Goal: Information Seeking & Learning: Check status

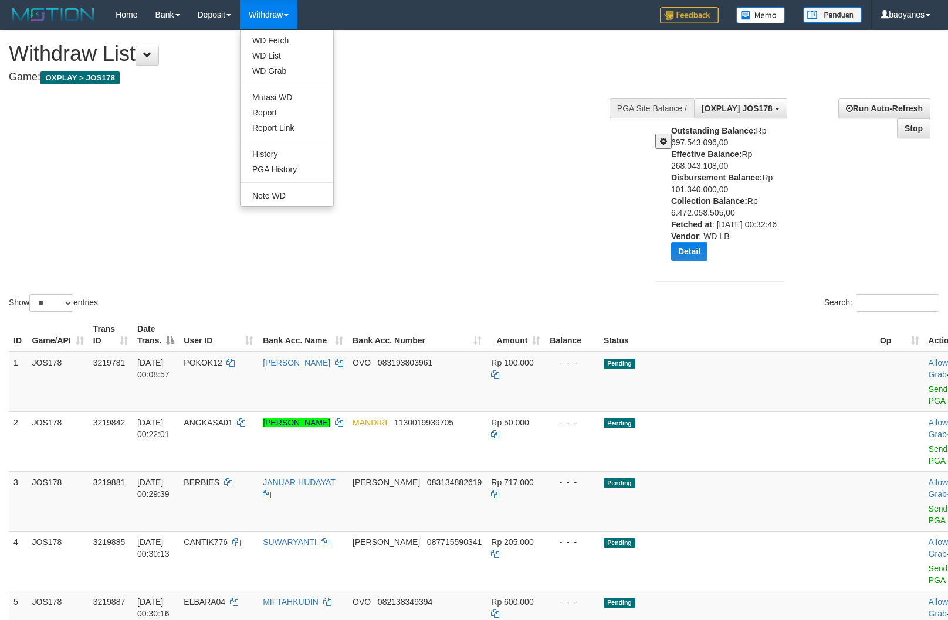
select select "****"
select select "**"
click at [273, 42] on link "WD Fetch" at bounding box center [286, 40] width 93 height 15
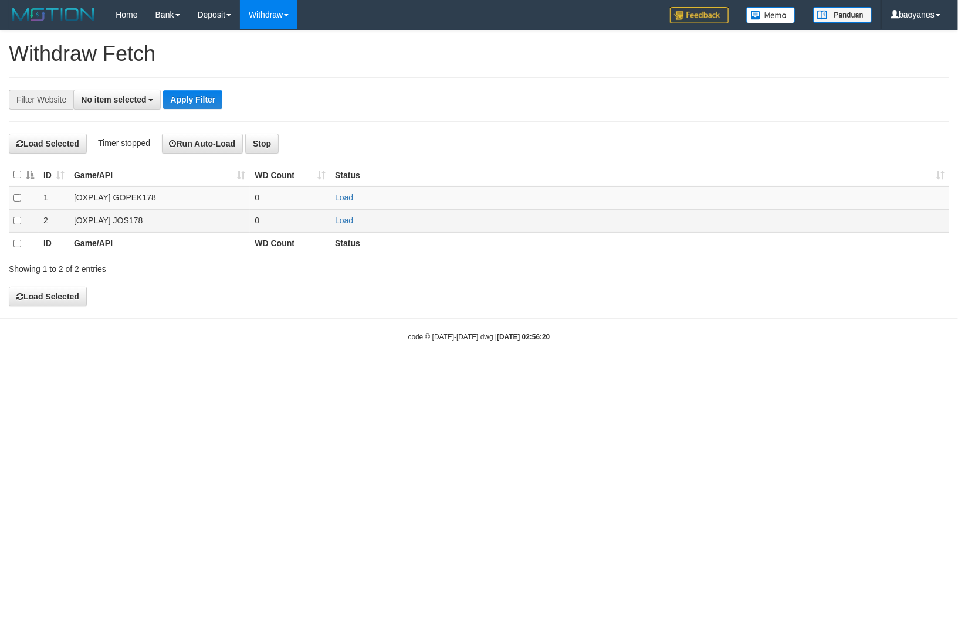
click at [125, 219] on td "[OXPLAY] JOS178" at bounding box center [159, 220] width 181 height 23
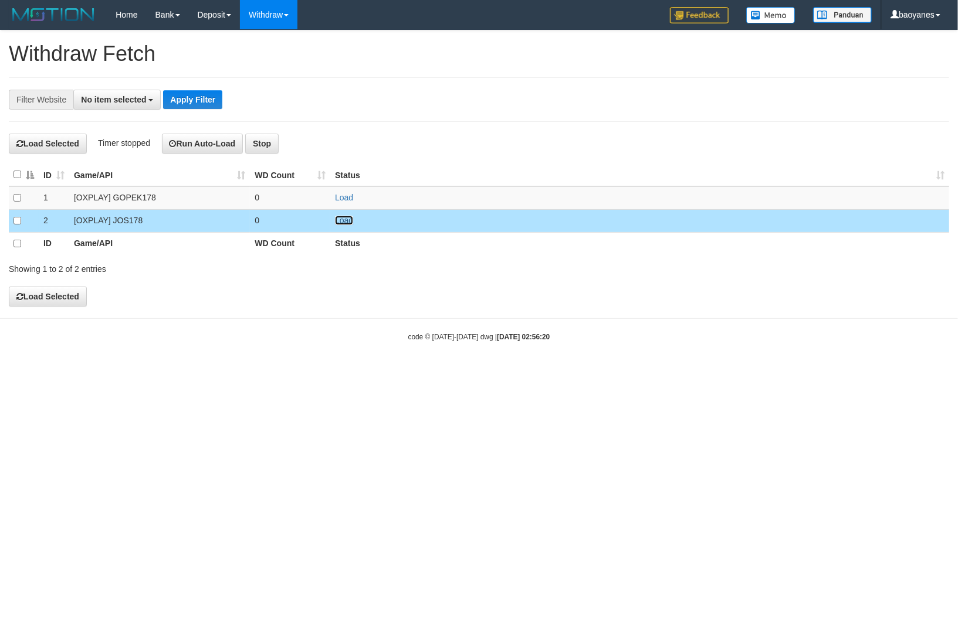
click at [338, 220] on link "Load" at bounding box center [344, 220] width 18 height 9
click at [113, 104] on button "No item selected" at bounding box center [116, 100] width 87 height 20
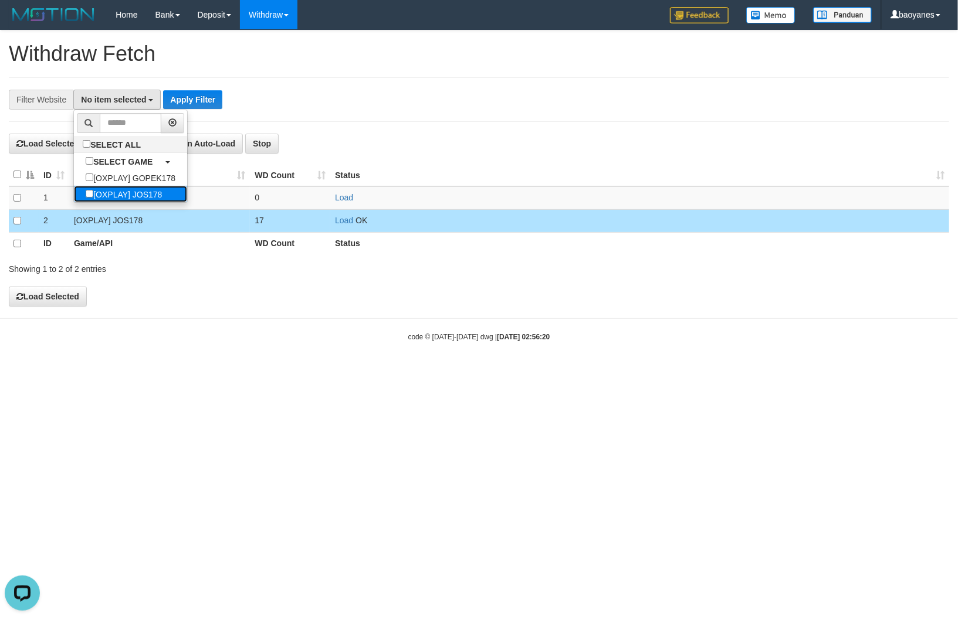
click at [145, 192] on label "[OXPLAY] JOS178" at bounding box center [124, 194] width 100 height 16
select select "****"
click at [211, 98] on button "Apply Filter" at bounding box center [198, 99] width 59 height 19
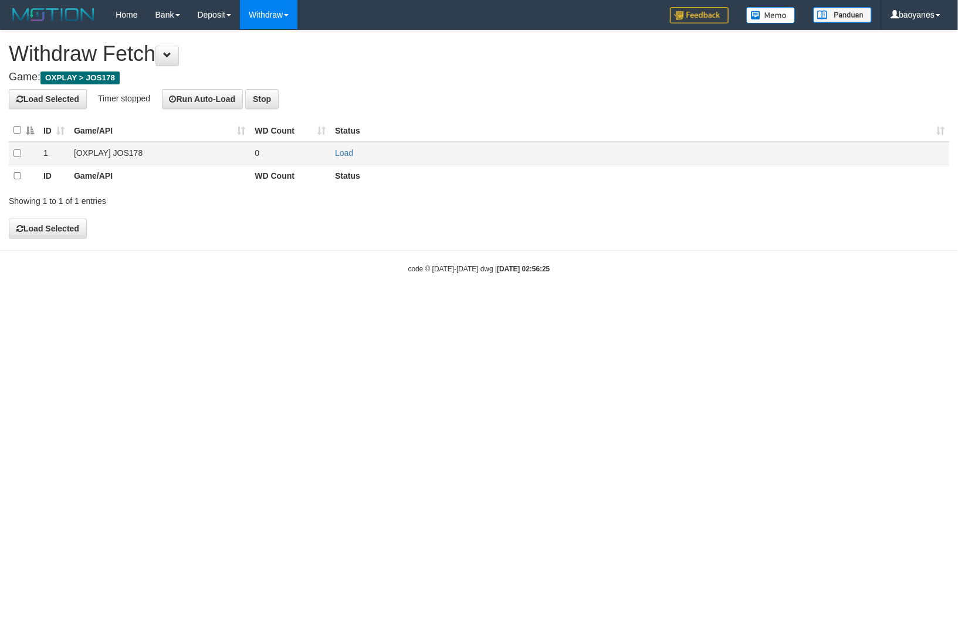
click at [138, 155] on td "[OXPLAY] JOS178" at bounding box center [159, 153] width 181 height 23
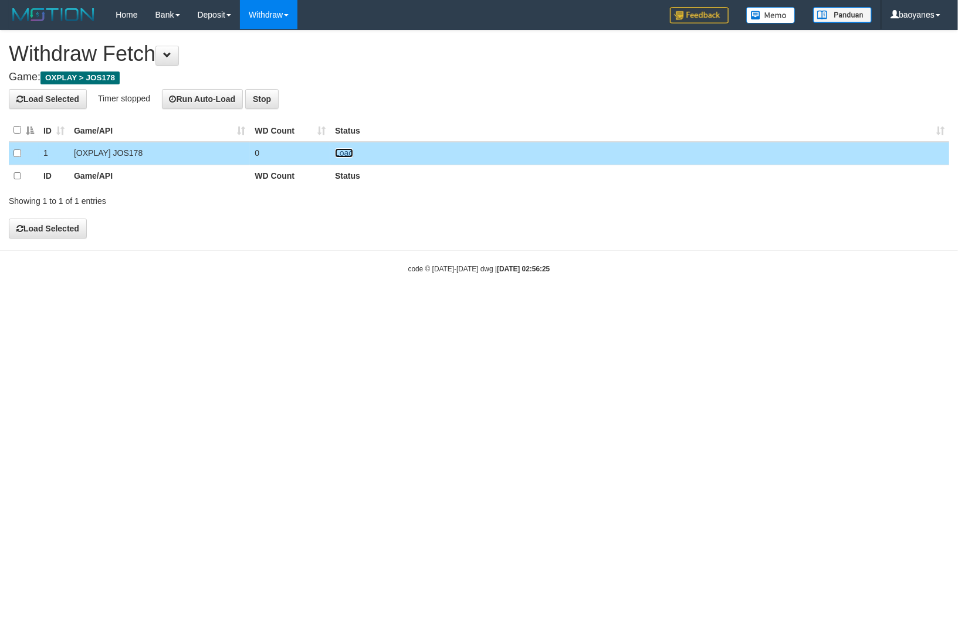
click at [345, 151] on link "Load" at bounding box center [344, 152] width 18 height 9
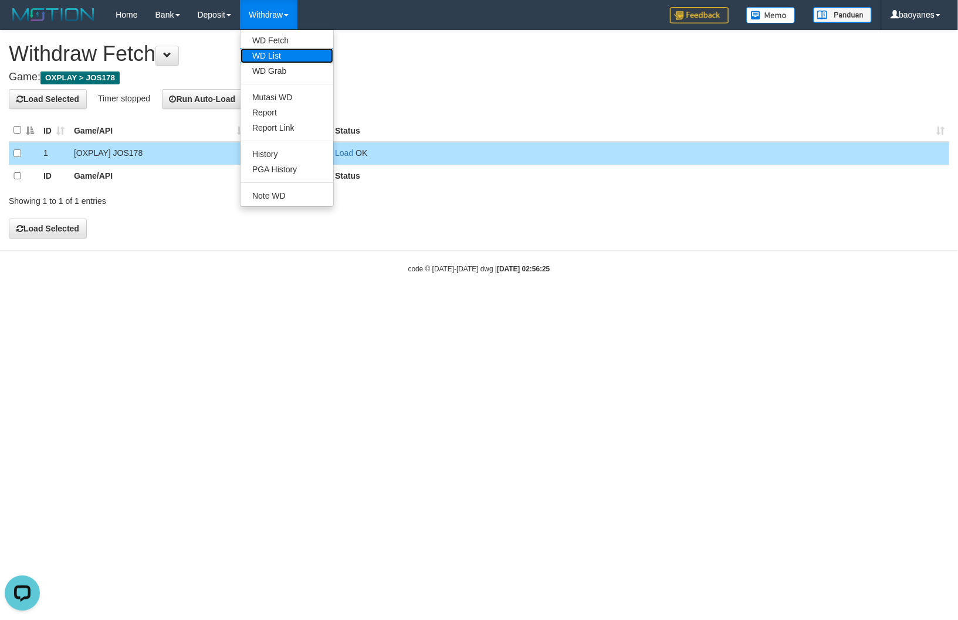
click at [278, 52] on link "WD List" at bounding box center [286, 55] width 93 height 15
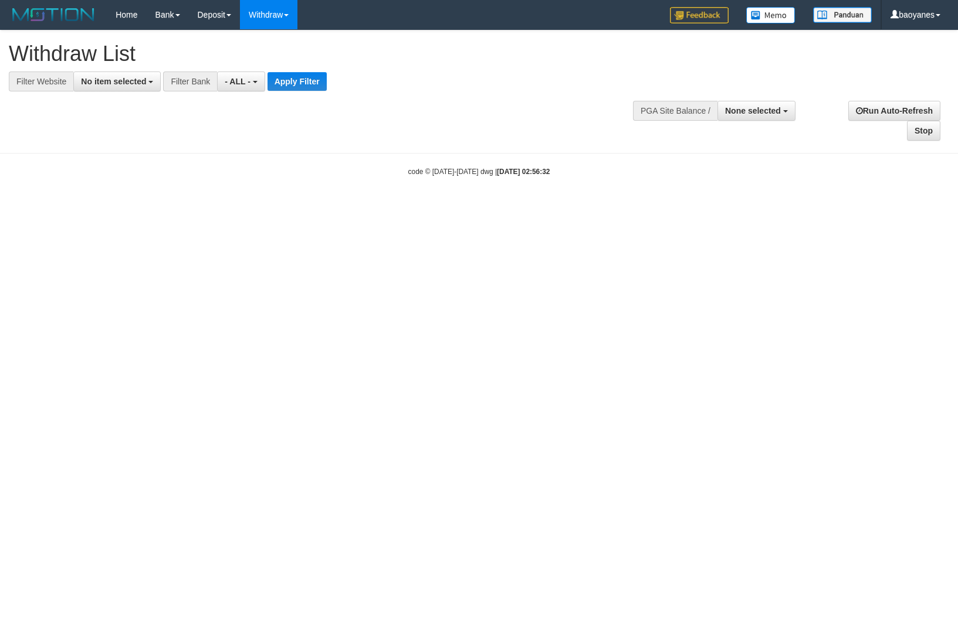
select select
click at [118, 75] on button "No item selected" at bounding box center [116, 82] width 87 height 20
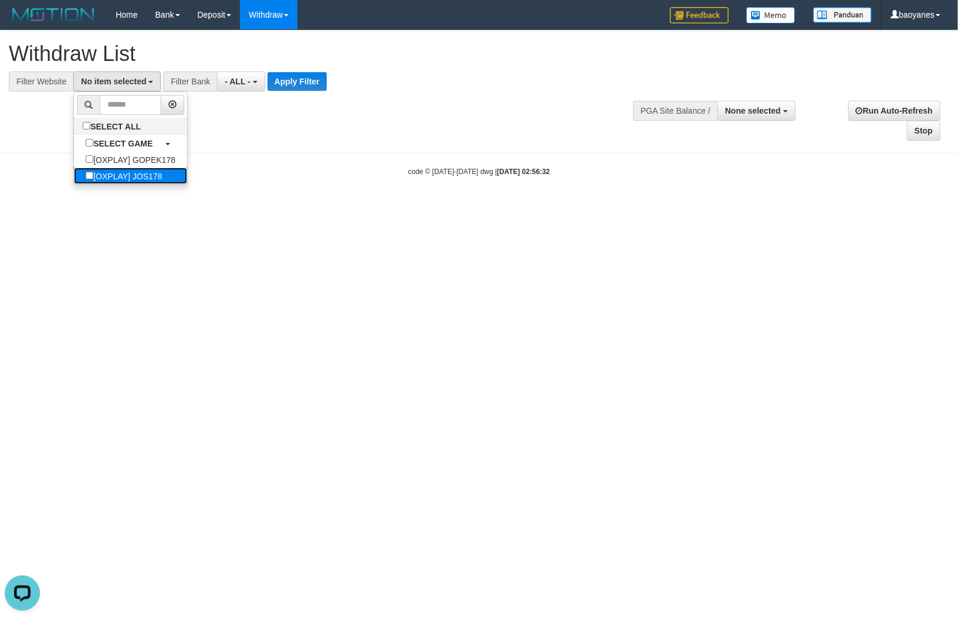
click at [142, 176] on label "[OXPLAY] JOS178" at bounding box center [124, 176] width 100 height 16
select select "****"
click at [287, 84] on button "Apply Filter" at bounding box center [302, 81] width 59 height 19
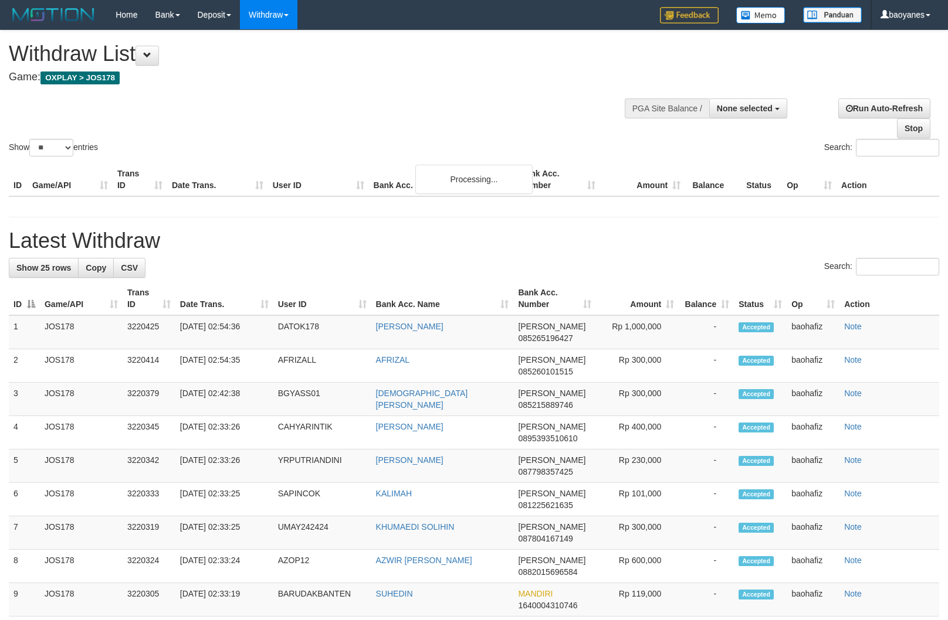
select select
select select "**"
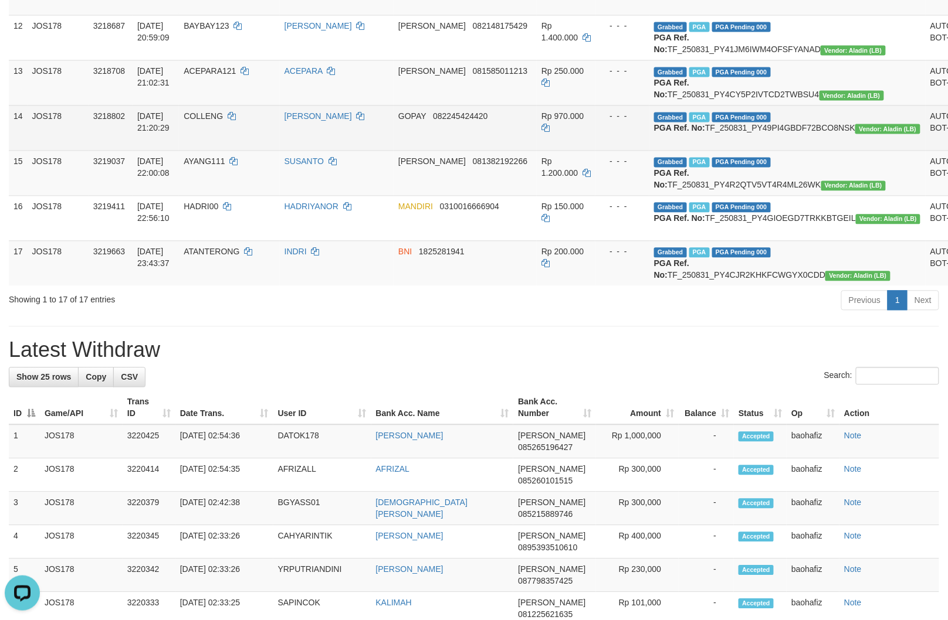
scroll to position [882, 0]
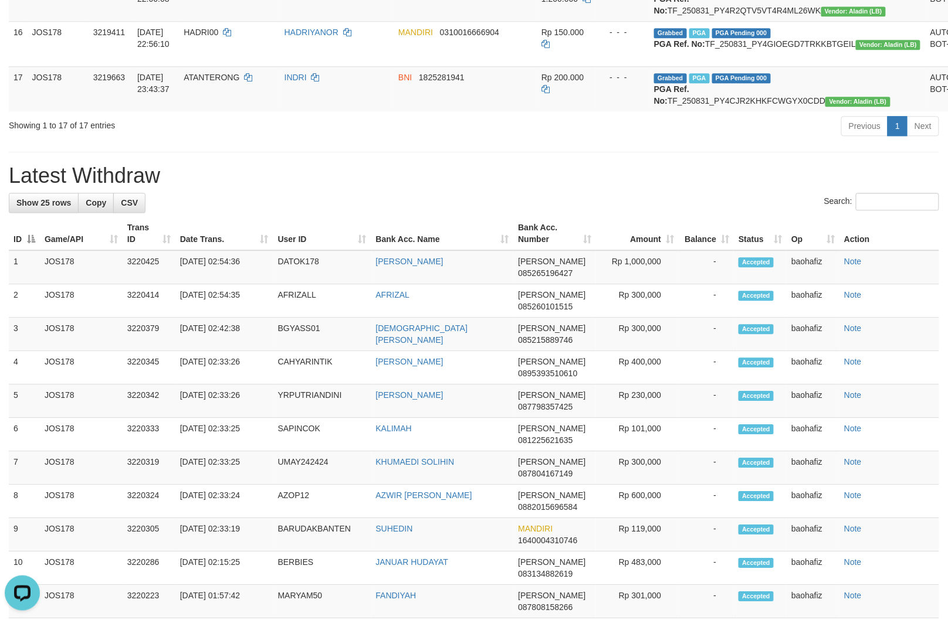
click at [632, 188] on h1 "Latest Withdraw" at bounding box center [474, 175] width 930 height 23
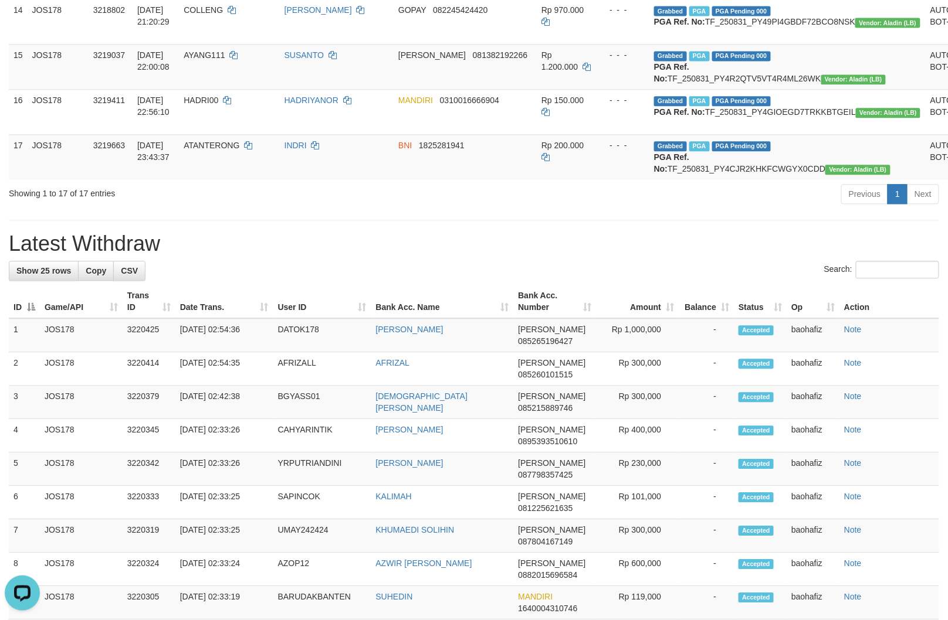
scroll to position [752, 0]
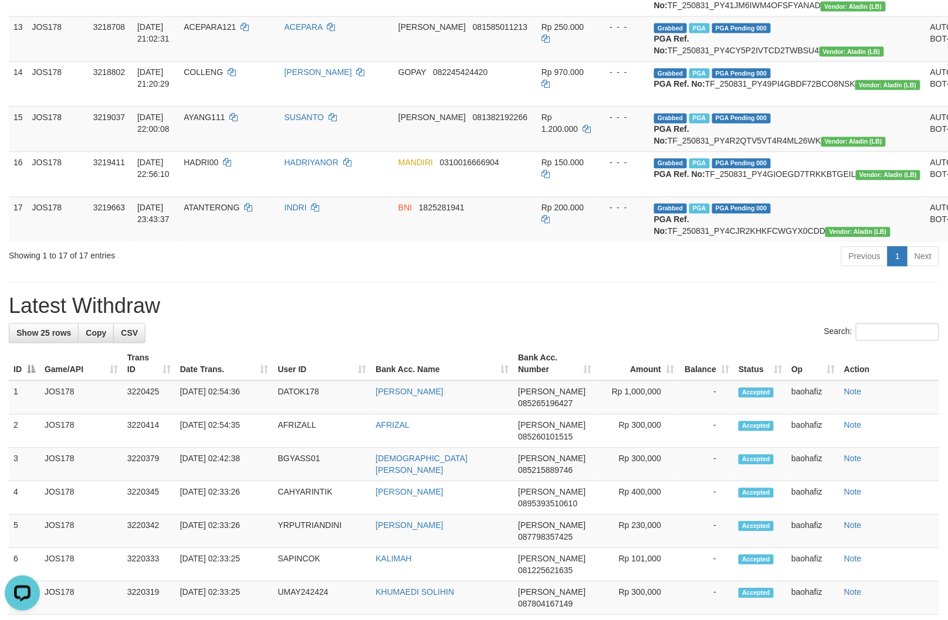
click at [517, 464] on div "**********" at bounding box center [474, 252] width 948 height 1946
click at [779, 151] on td "Grabbed PGA PGA Pending 000 PGA Ref. No: TF_250831_PY4R2QTV5VT4R4ML26WK Vendor:…" at bounding box center [787, 128] width 276 height 45
copy td "TF_250831_PY4R2QTV5VT4R4ML26WK"
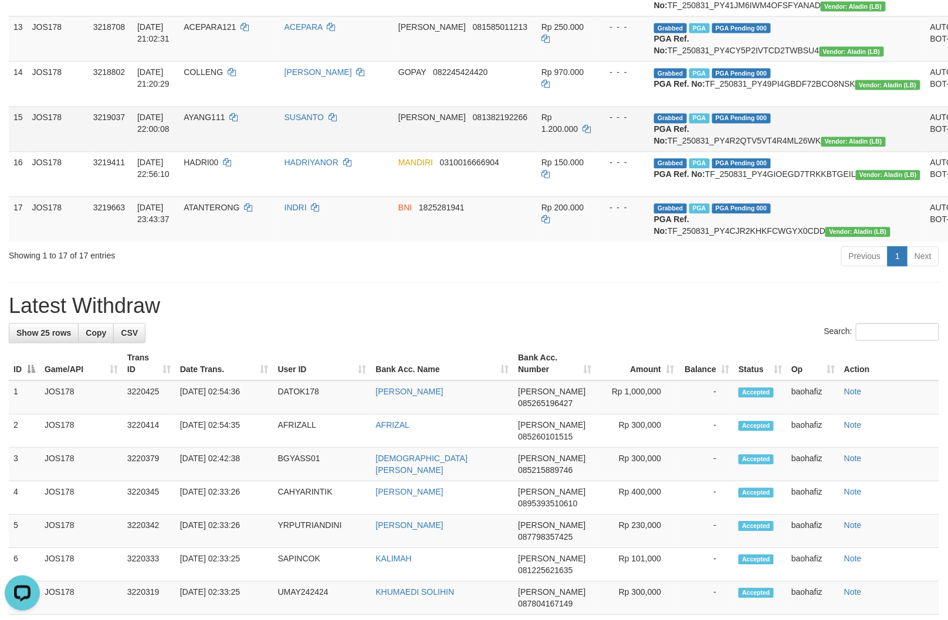
click at [233, 151] on td "AYANG111" at bounding box center [229, 128] width 100 height 45
click at [230, 151] on td "AYANG111" at bounding box center [229, 128] width 100 height 45
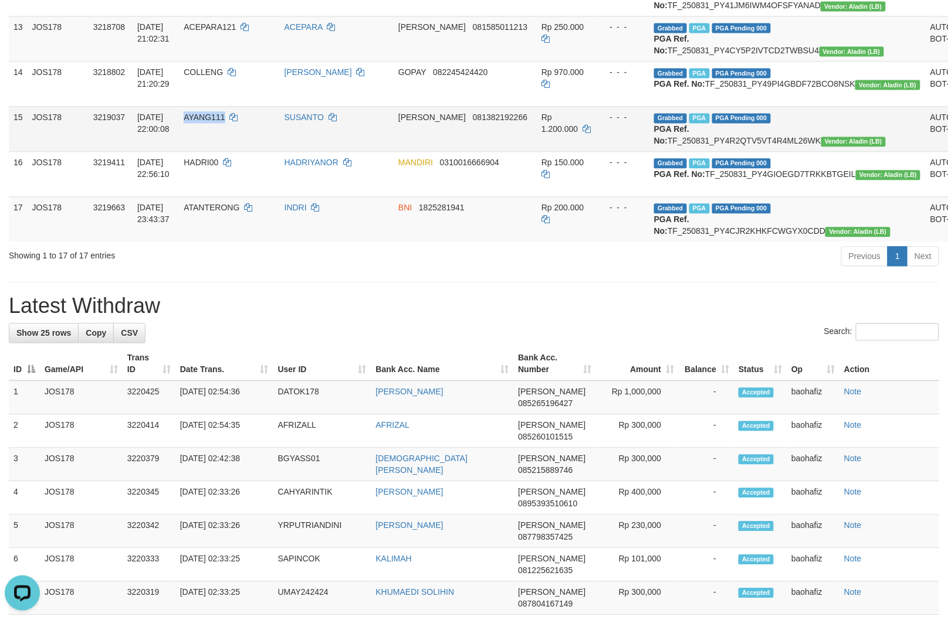
click at [230, 151] on td "AYANG111" at bounding box center [229, 128] width 100 height 45
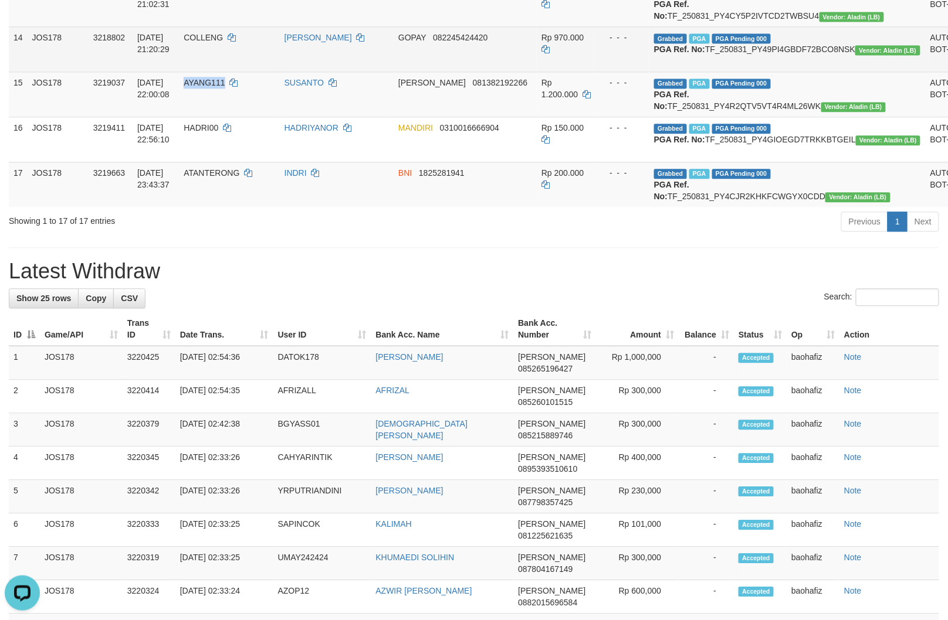
scroll to position [817, 0]
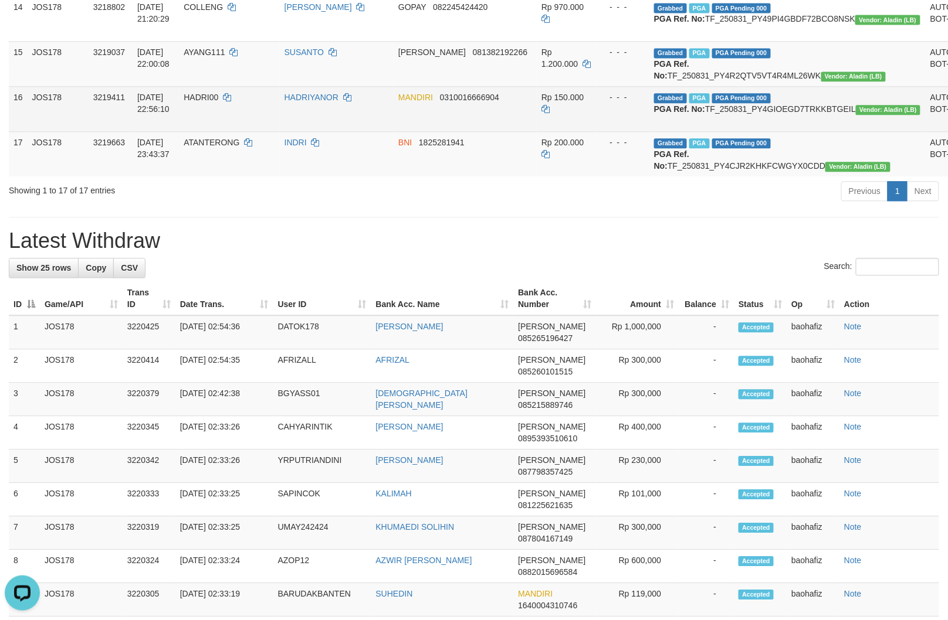
click at [781, 131] on td "Grabbed PGA PGA Pending 000 PGA Ref. No: TF_250831_PY4GIOEGD7TRKKBTGEIL Vendor:…" at bounding box center [787, 108] width 276 height 45
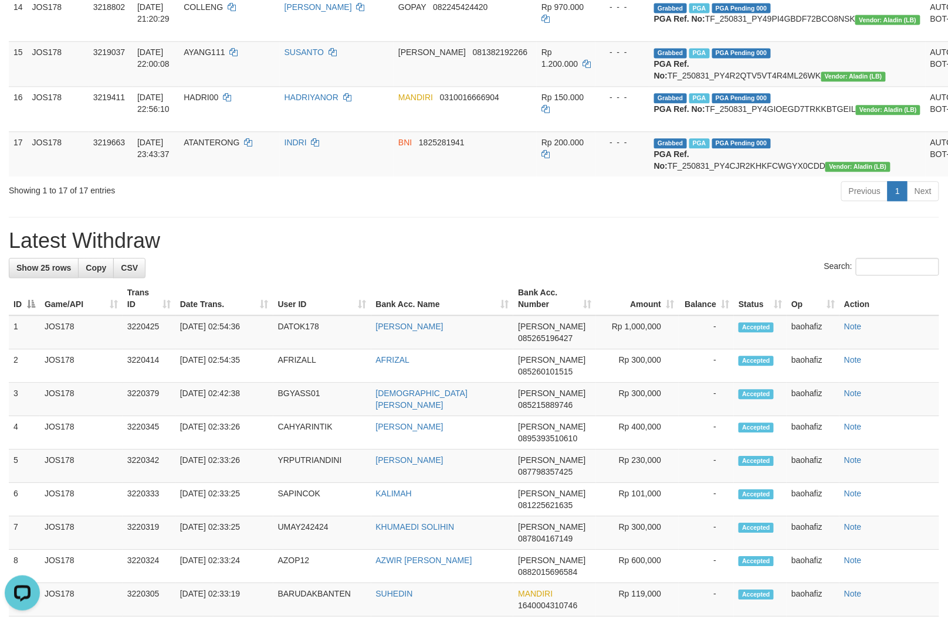
copy td "TF_250831_PY4GIOEGD7TRKKBTGEIL"
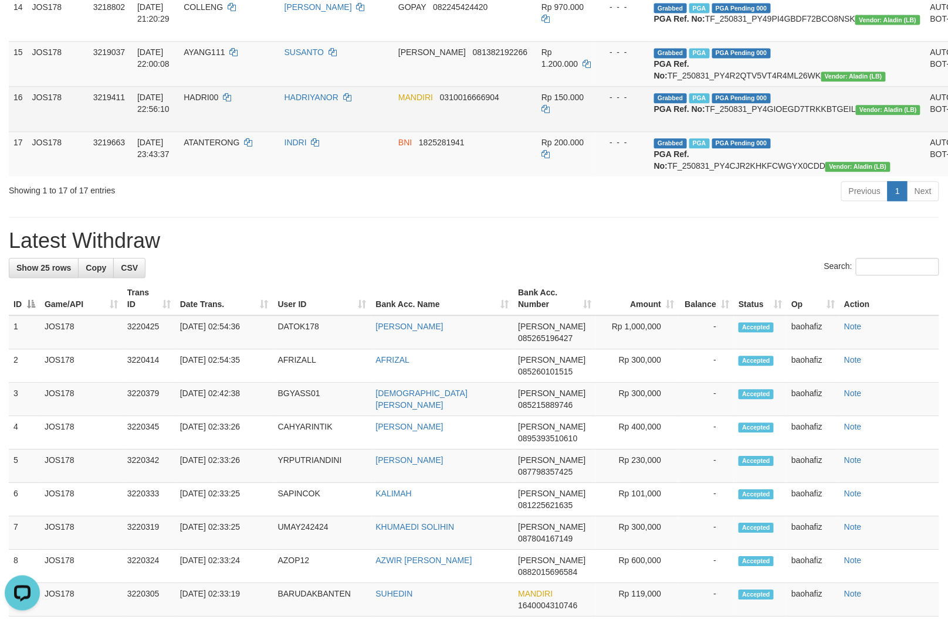
click at [238, 131] on td "HADRI00" at bounding box center [229, 108] width 100 height 45
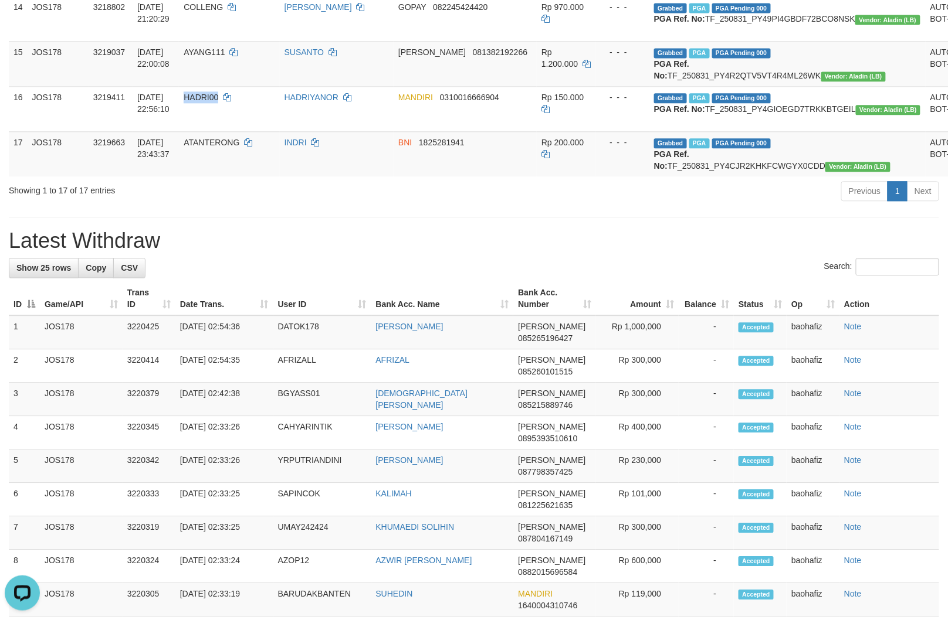
copy span "HADRI00"
click at [743, 177] on td "Grabbed PGA PGA Pending 000 PGA Ref. No: TF_250831_PY4CJR2KHKFCWGYX0CDD Vendor:…" at bounding box center [787, 153] width 276 height 45
copy td "TF_250831_PY4CJR2KHKFCWGYX0CDD"
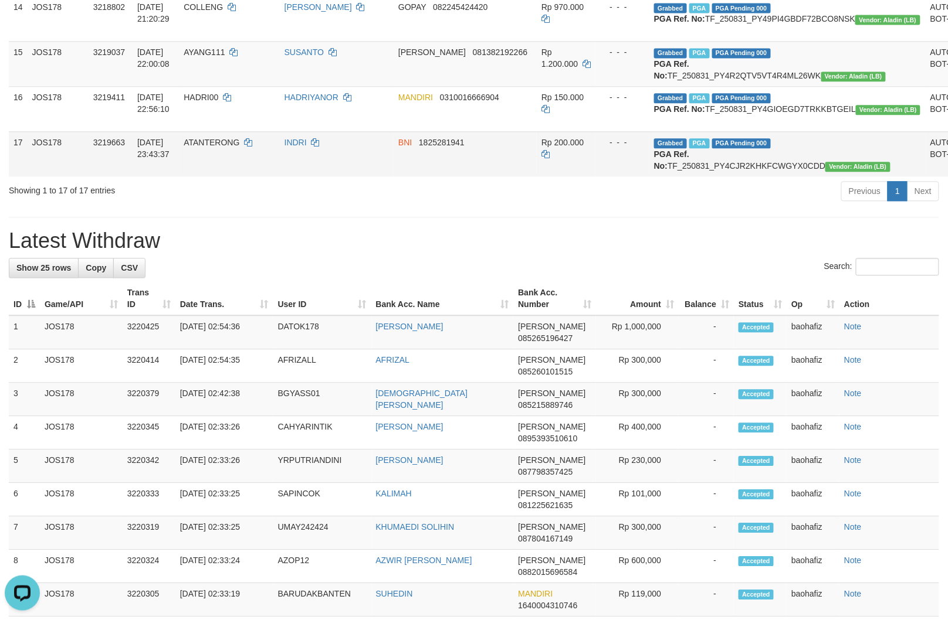
click at [242, 177] on td "ATANTERONG" at bounding box center [229, 153] width 100 height 45
copy span "ATANTERONG"
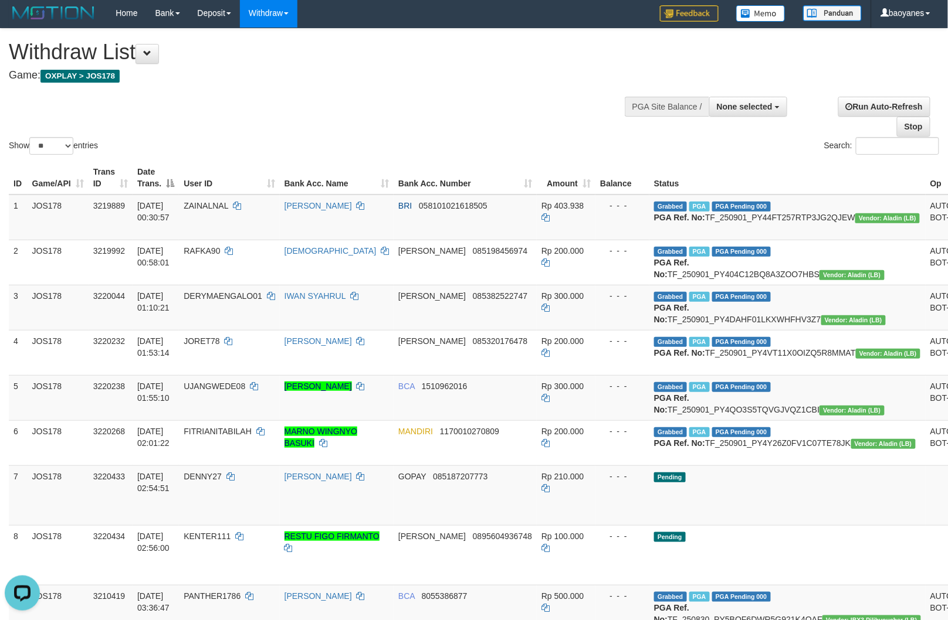
scroll to position [0, 0]
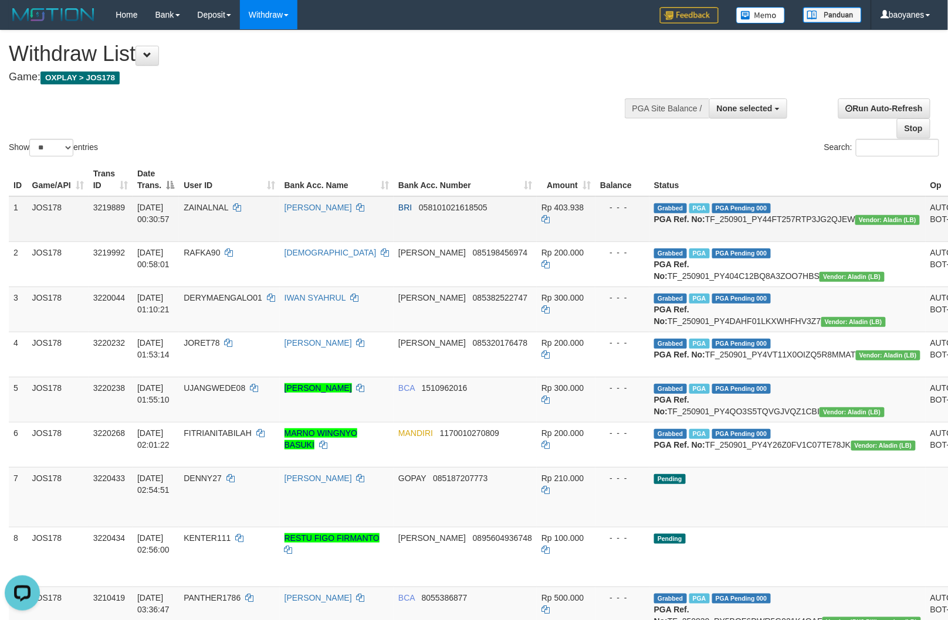
click at [745, 225] on td "Grabbed PGA PGA Pending 000 PGA Ref. No: TF_250901_PY44FT257RTP3JG2QJEW Vendor:…" at bounding box center [787, 219] width 276 height 46
copy td "TF_250901_PY44FT257RTP3JG2QJEW"
click at [238, 228] on td "ZAINALNAL" at bounding box center [229, 219] width 100 height 46
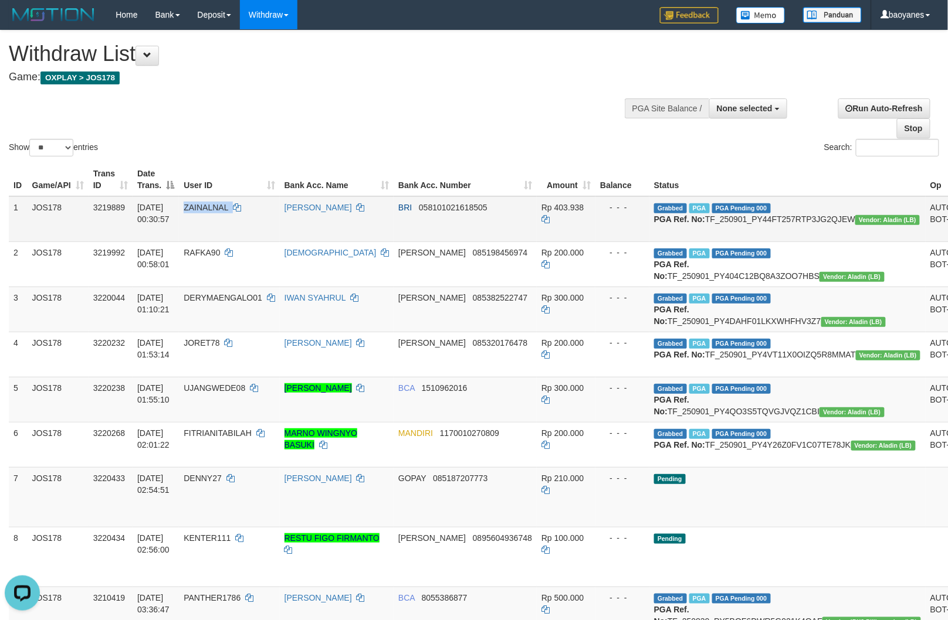
click at [237, 228] on td "ZAINALNAL" at bounding box center [229, 219] width 100 height 46
click at [236, 227] on td "ZAINALNAL" at bounding box center [229, 219] width 100 height 46
click at [227, 232] on td "ZAINALNAL" at bounding box center [229, 219] width 100 height 46
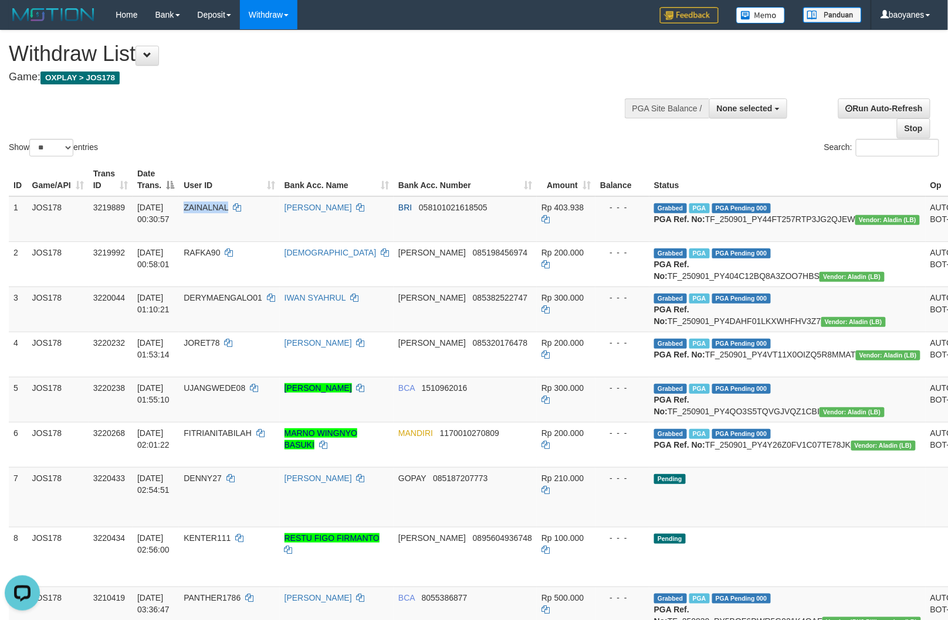
copy span "ZAINALNAL"
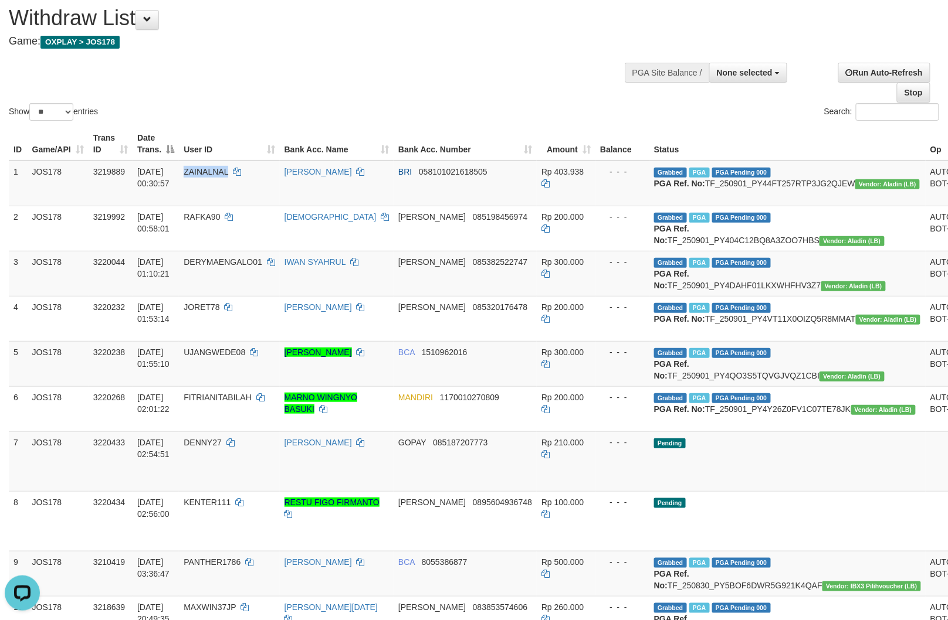
scroll to position [65, 0]
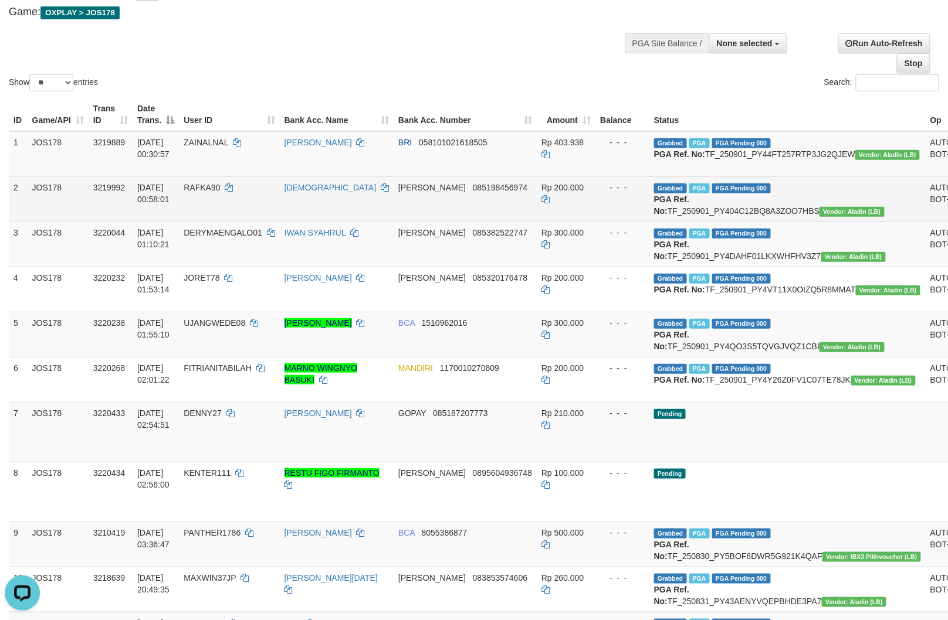
click at [748, 219] on td "Grabbed PGA PGA Pending 000 PGA Ref. No: TF_250901_PY404C12BQ8A3ZOO7HBS Vendor:…" at bounding box center [787, 199] width 276 height 45
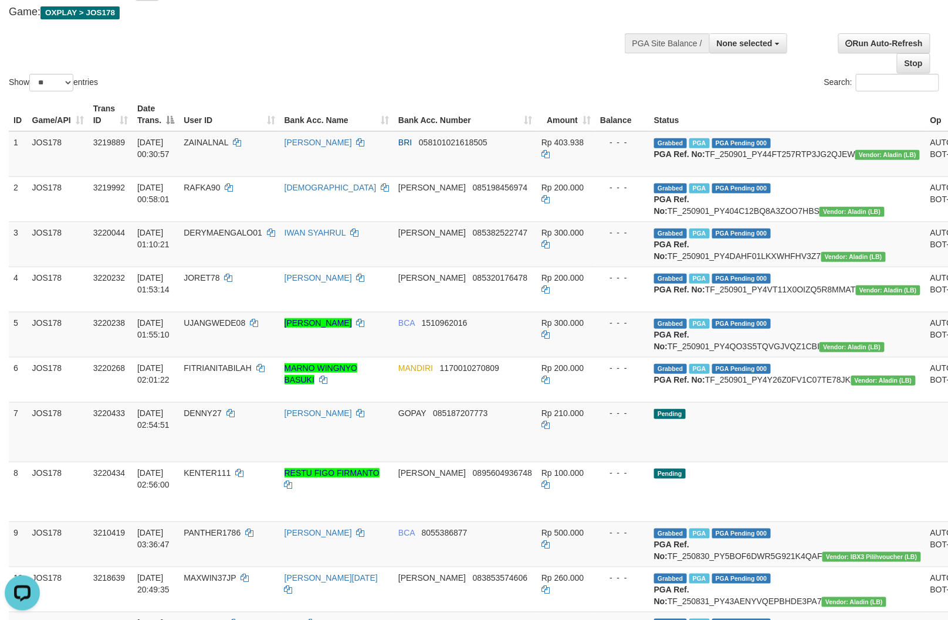
copy td "TF_250901_PY404C12BQ8A3ZOO7HBS"
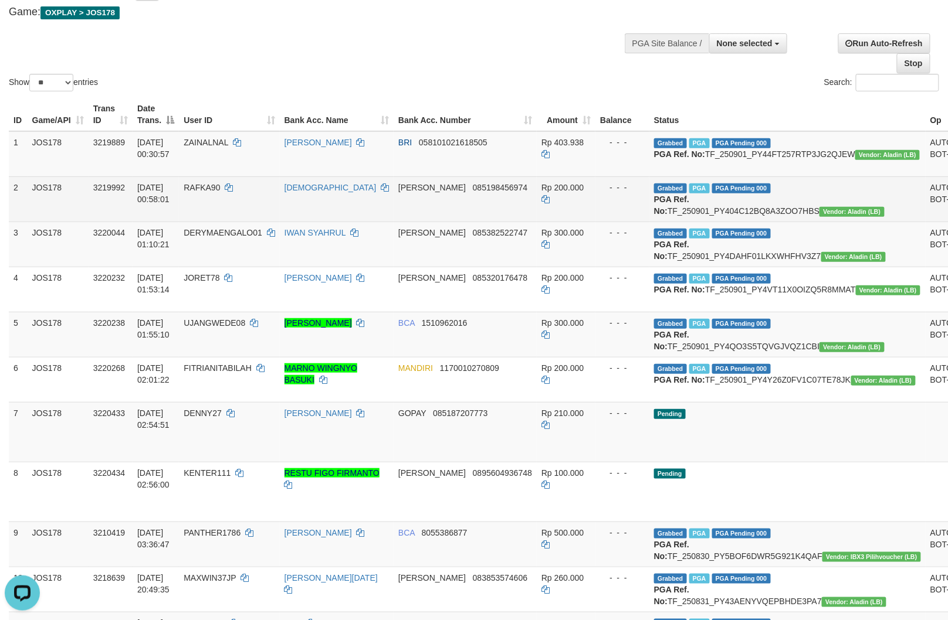
click at [245, 218] on td "RAFKA90" at bounding box center [229, 199] width 100 height 45
click at [243, 218] on td "RAFKA90" at bounding box center [229, 199] width 100 height 45
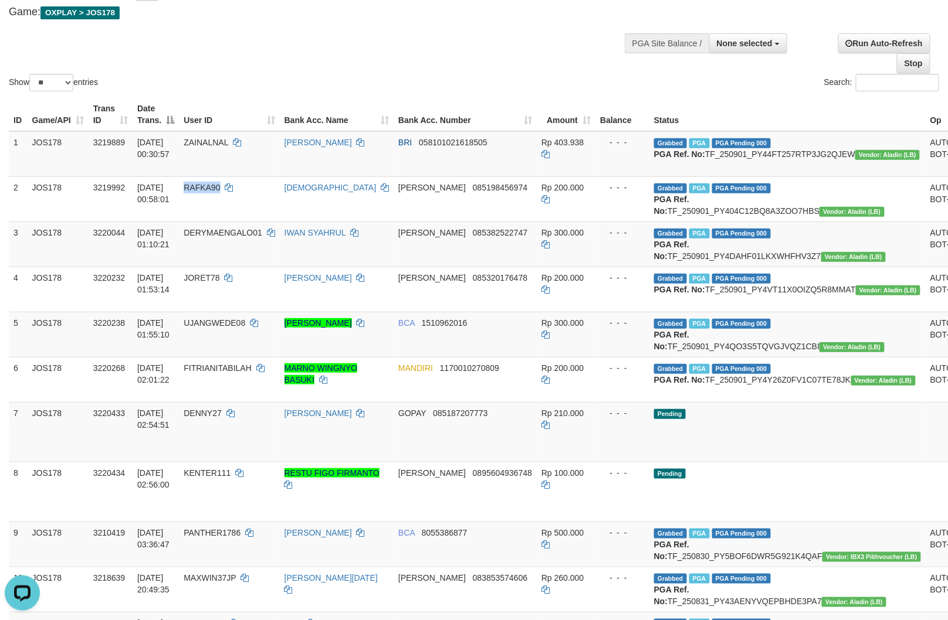
copy span "RAFKA90"
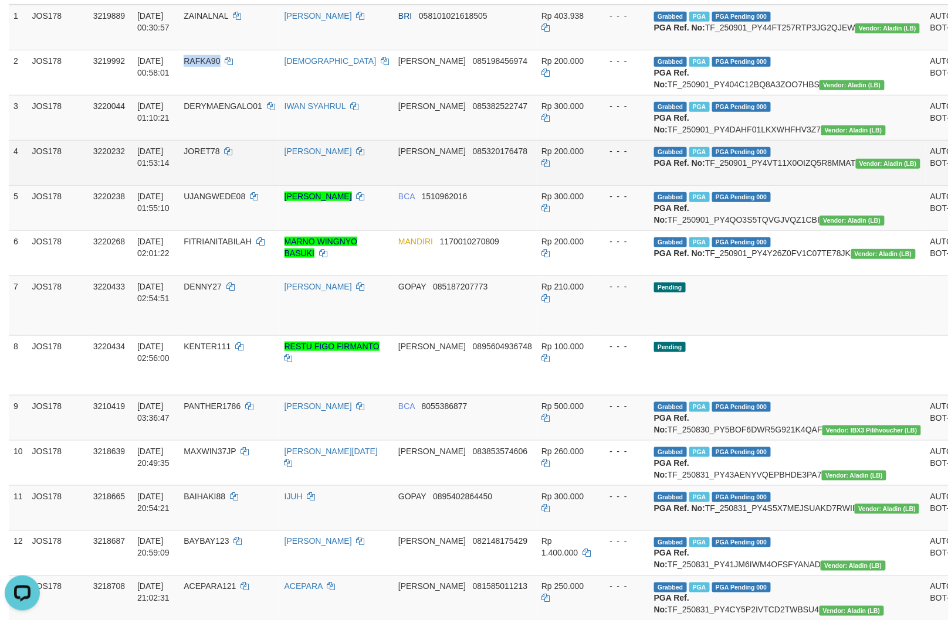
scroll to position [195, 0]
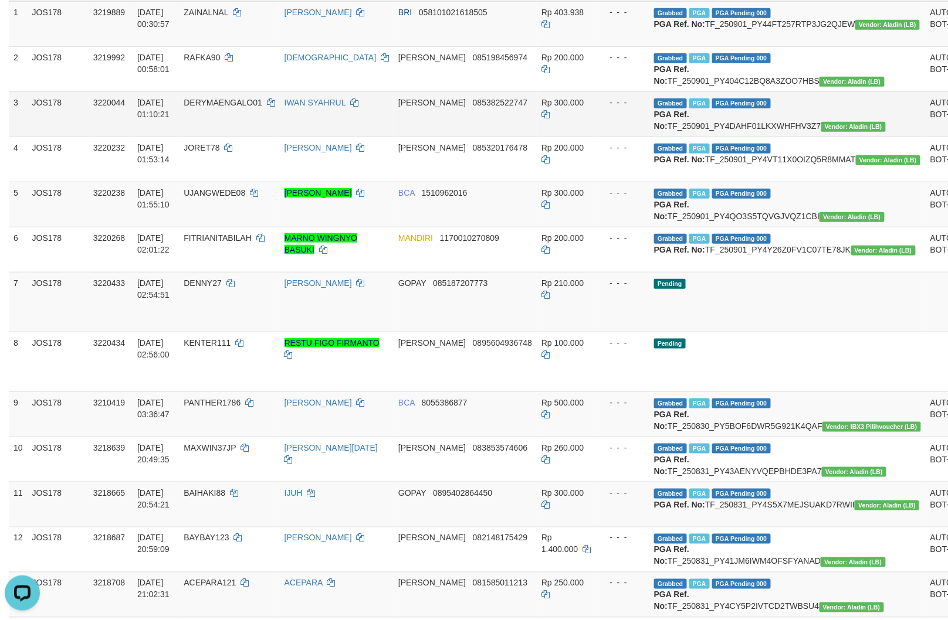
click at [741, 137] on td "Grabbed PGA PGA Pending 000 PGA Ref. No: TF_250901_PY4DAHF01LKXWHFHV3Z7 Vendor:…" at bounding box center [787, 113] width 276 height 45
copy td "TF_250901_PY4DAHF01LKXWHFHV3Z7"
click at [258, 137] on td "DERYMAENGALO01" at bounding box center [229, 113] width 100 height 45
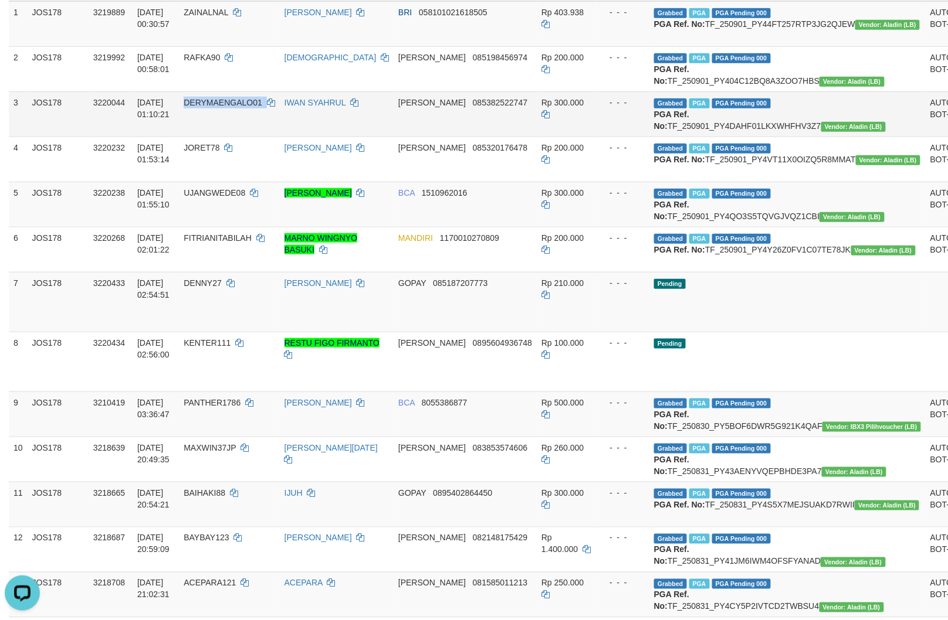
click at [258, 137] on td "DERYMAENGALO01" at bounding box center [229, 113] width 100 height 45
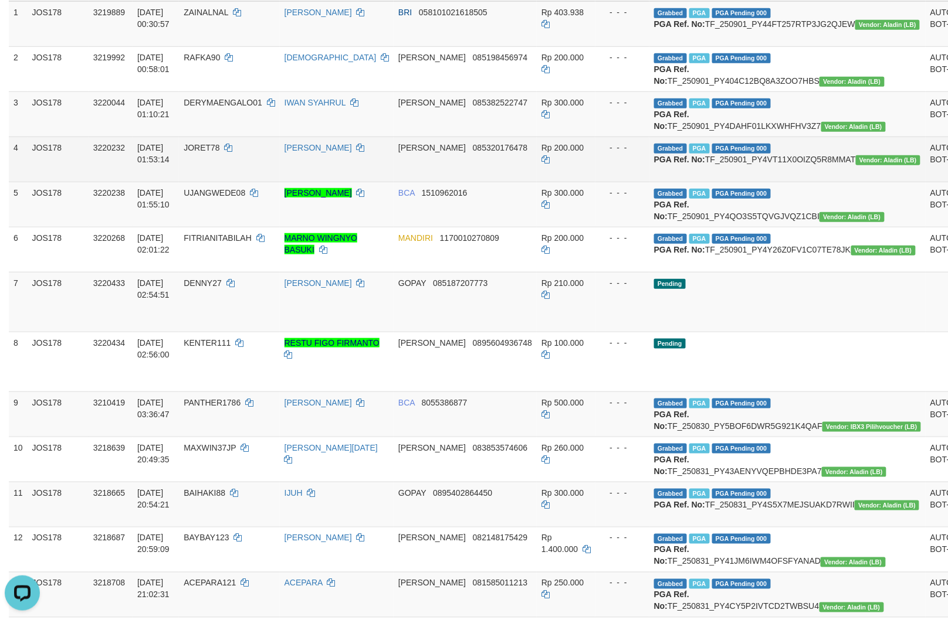
click at [755, 182] on td "Grabbed PGA PGA Pending 000 PGA Ref. No: TF_250901_PY4VT11X0OIZQ5R8MMAT Vendor:…" at bounding box center [787, 159] width 276 height 45
click at [240, 182] on td "JORET78" at bounding box center [229, 159] width 100 height 45
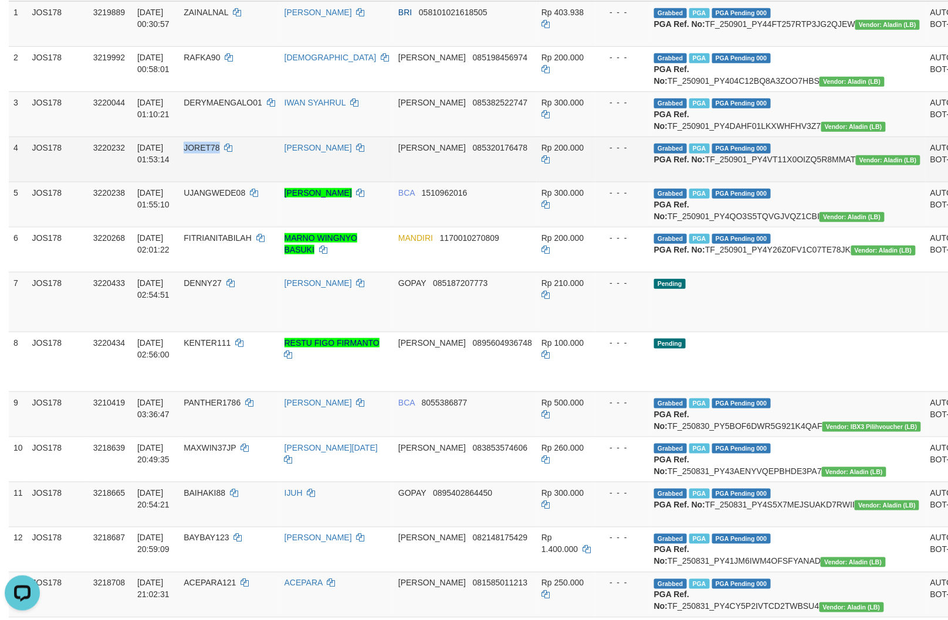
click at [240, 182] on td "JORET78" at bounding box center [229, 159] width 100 height 45
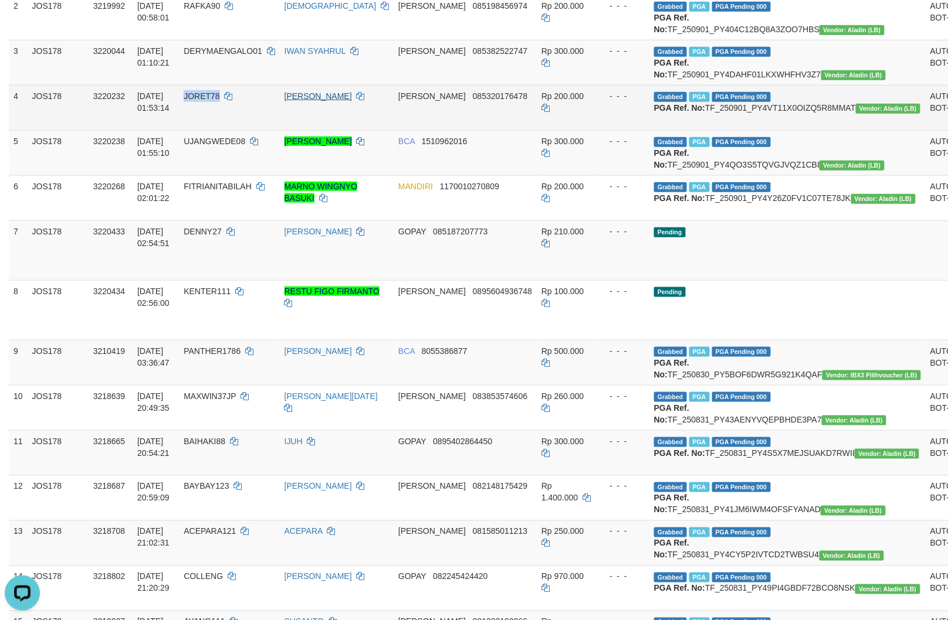
scroll to position [325, 0]
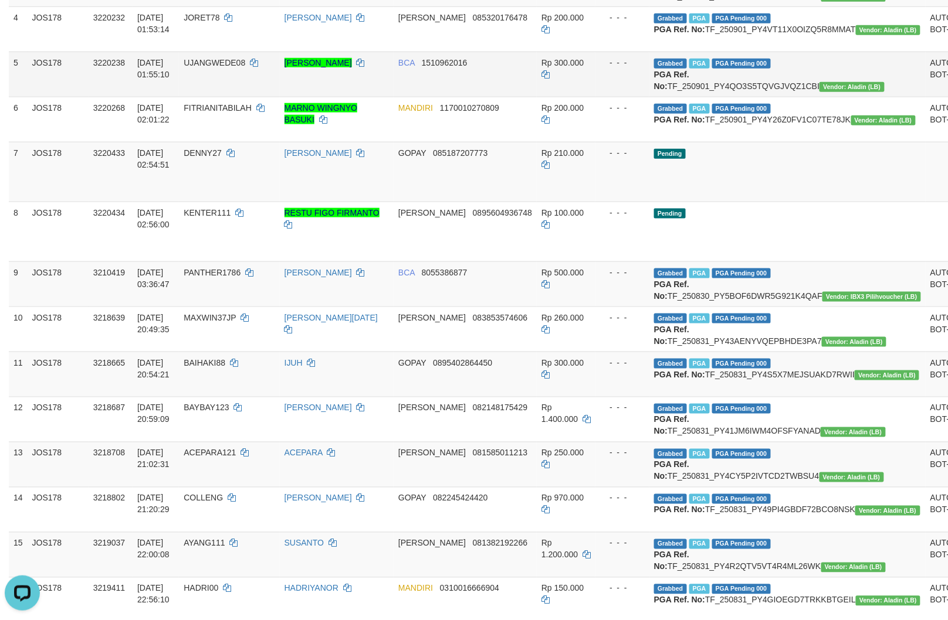
click at [742, 97] on td "Grabbed PGA PGA Pending 000 PGA Ref. No: TF_250901_PY4QO3S5TQVGJVQZ1CBI Vendor:…" at bounding box center [787, 74] width 276 height 45
click at [268, 97] on td "UJANGWEDE08" at bounding box center [229, 74] width 100 height 45
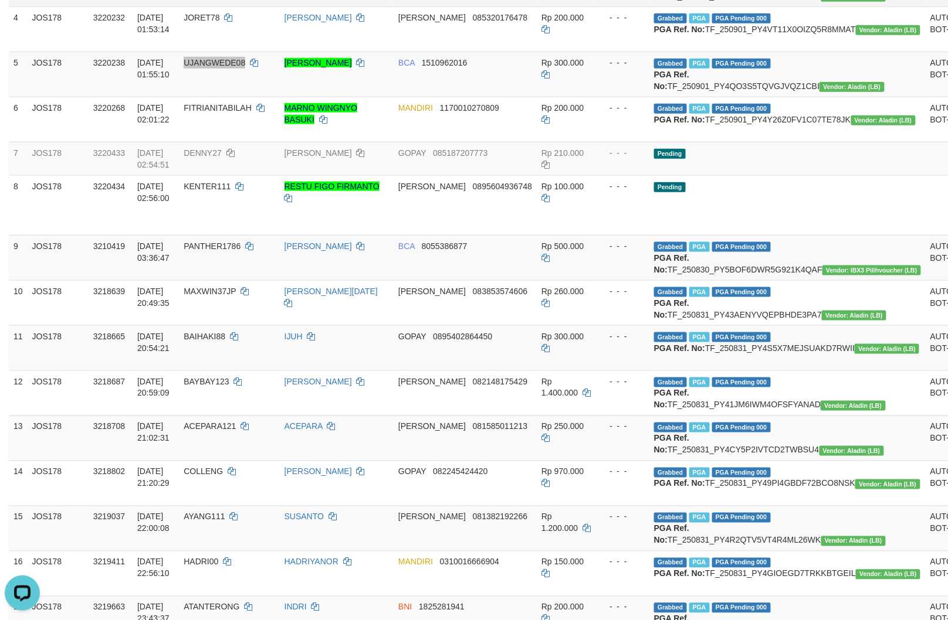
scroll to position [300, 0]
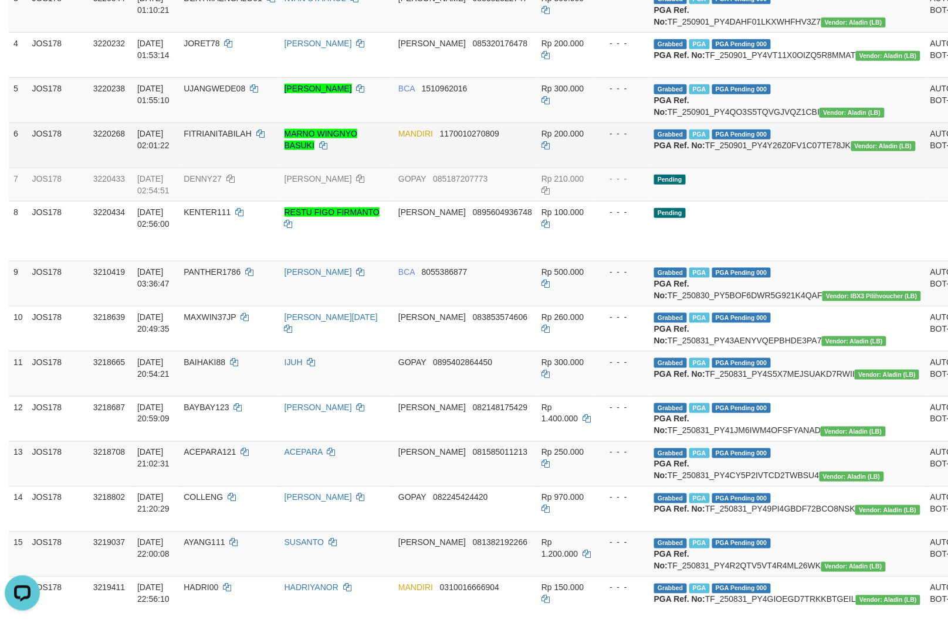
click at [737, 168] on td "Grabbed PGA PGA Pending 000 PGA Ref. No: TF_250901_PY4Y26Z0FV1C07TE78JK Vendor:…" at bounding box center [787, 145] width 276 height 45
click at [255, 168] on td "FITRIANITABILAH" at bounding box center [229, 145] width 100 height 45
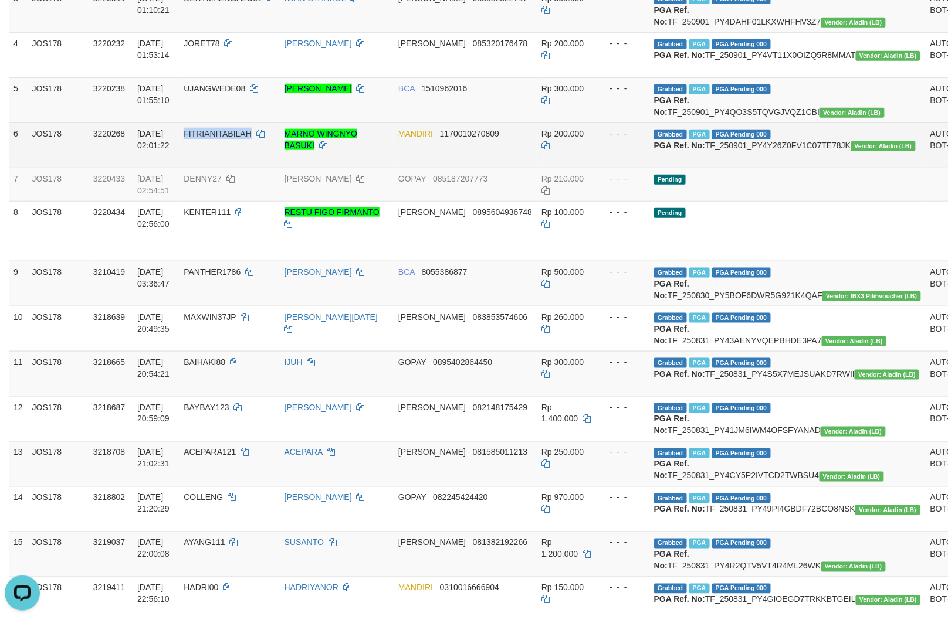
click at [255, 168] on td "FITRIANITABILAH" at bounding box center [229, 145] width 100 height 45
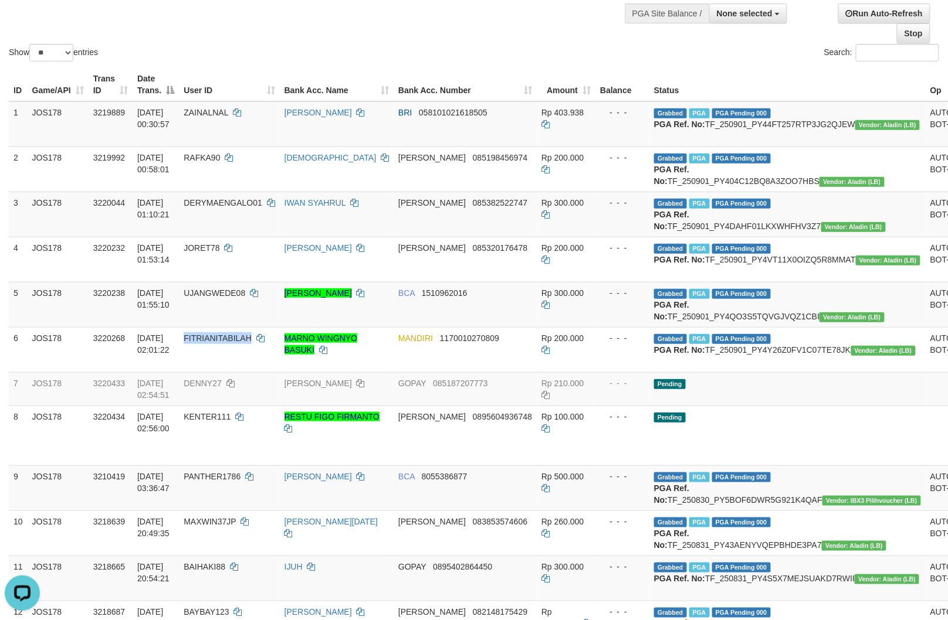
scroll to position [0, 0]
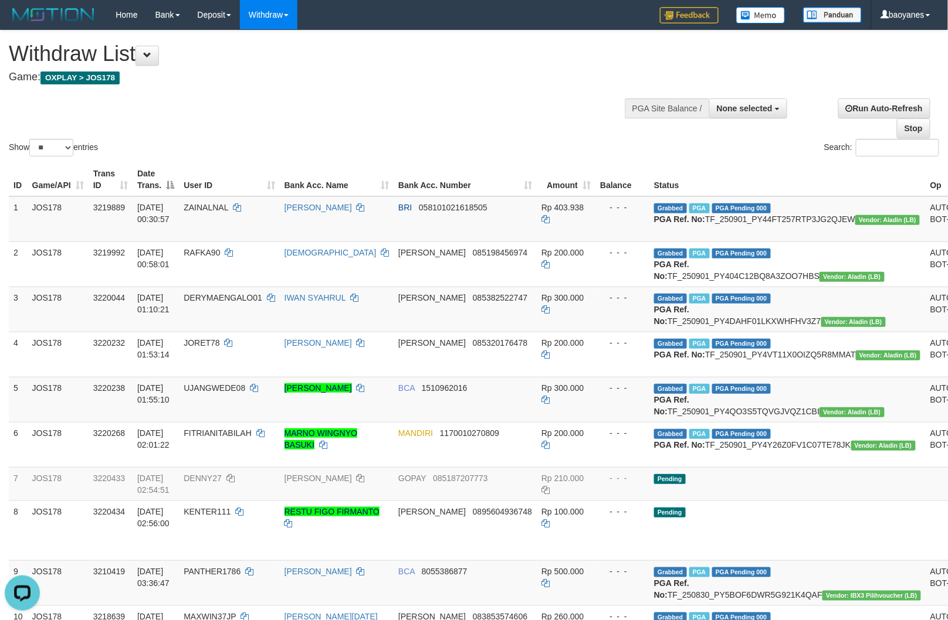
click at [442, 115] on div "Show ** ** ** *** entries Search:" at bounding box center [474, 94] width 948 height 128
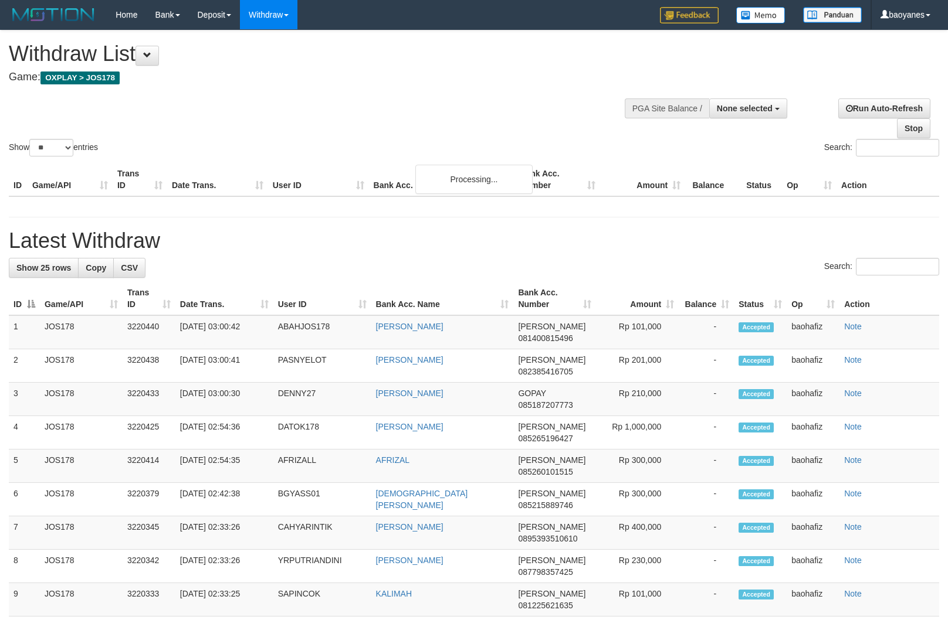
select select
select select "**"
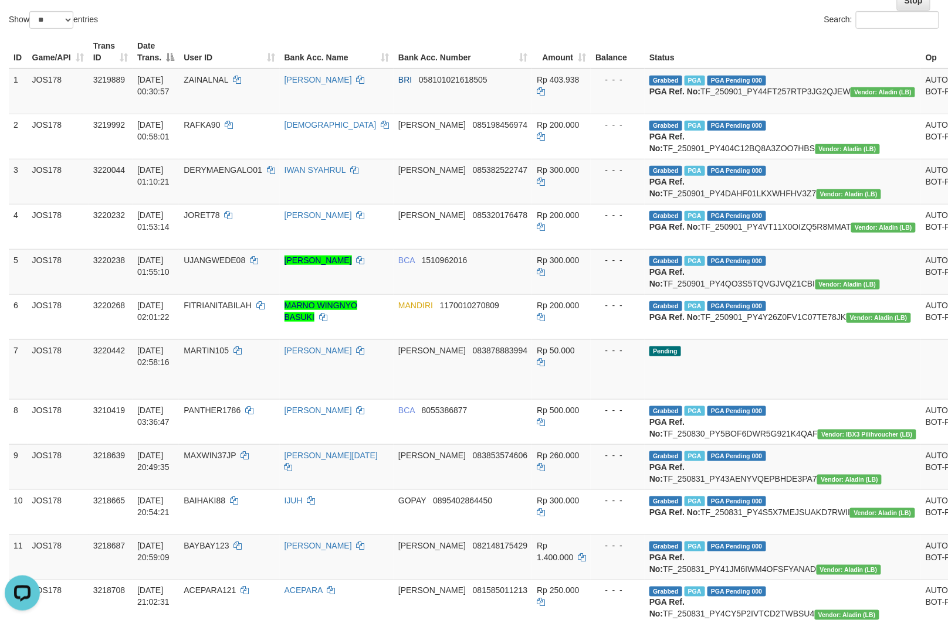
scroll to position [65, 0]
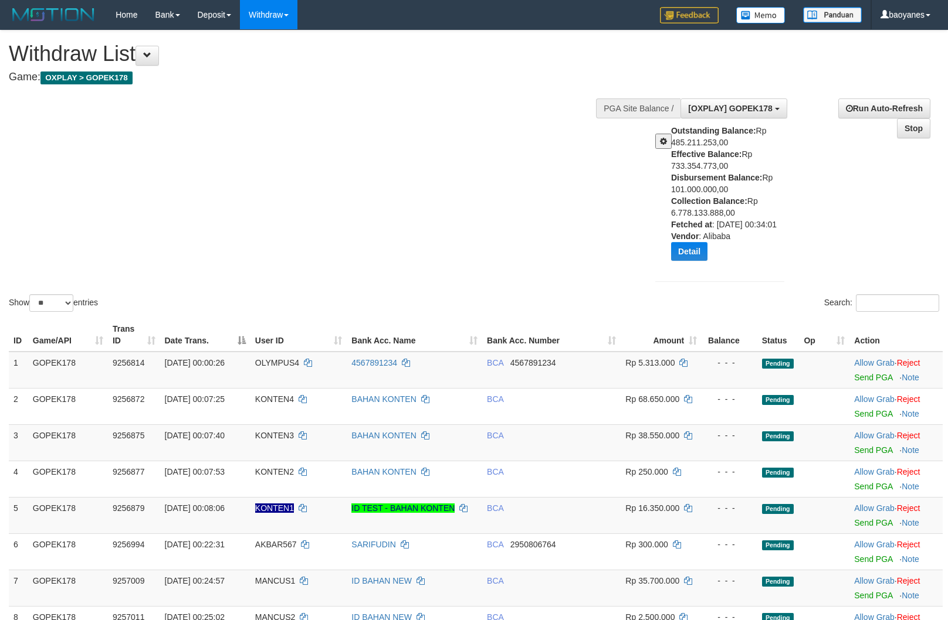
select select "**"
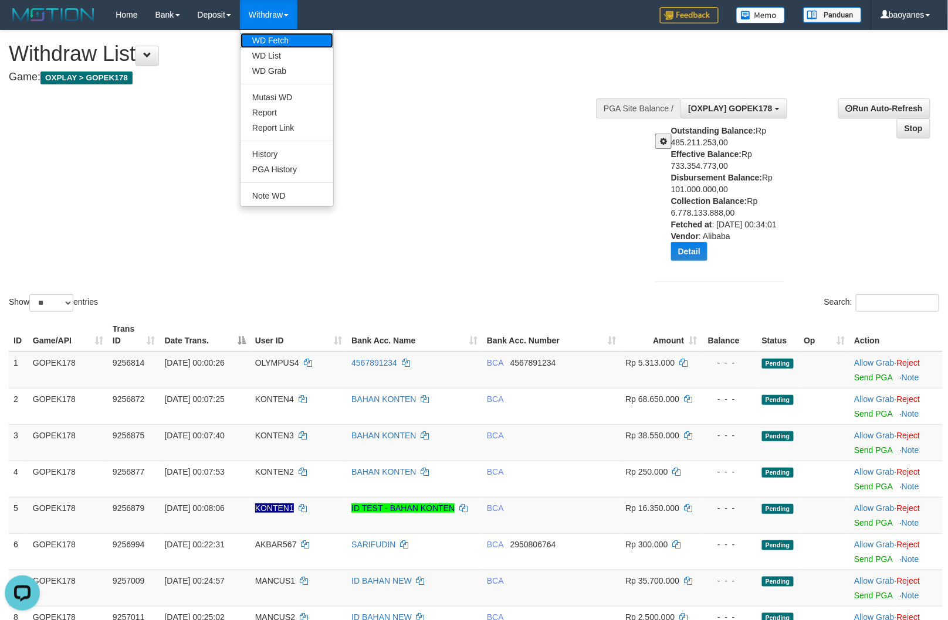
click at [276, 43] on link "WD Fetch" at bounding box center [286, 40] width 93 height 15
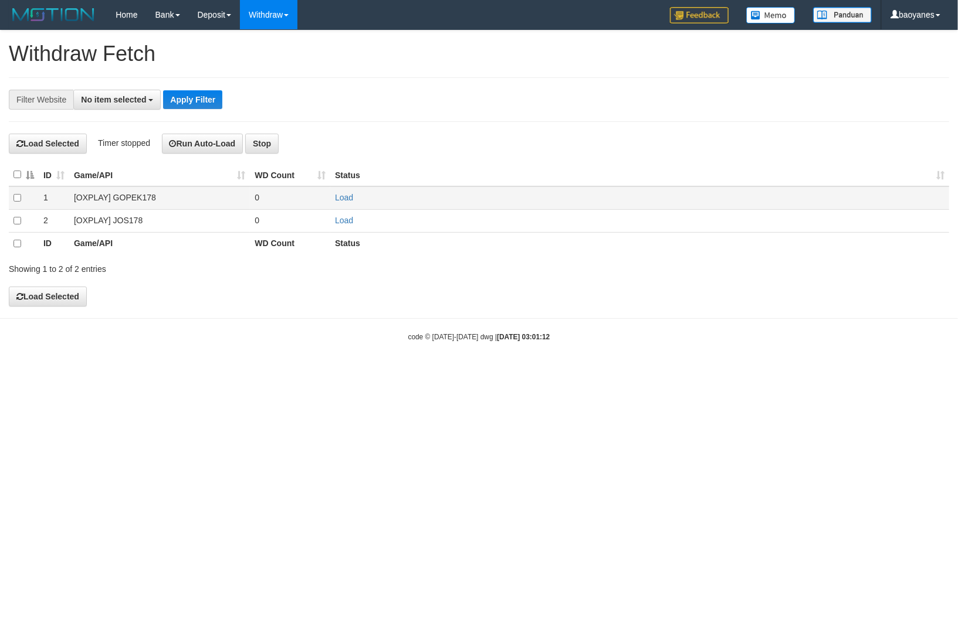
click at [114, 188] on td "[OXPLAY] GOPEK178" at bounding box center [159, 197] width 181 height 23
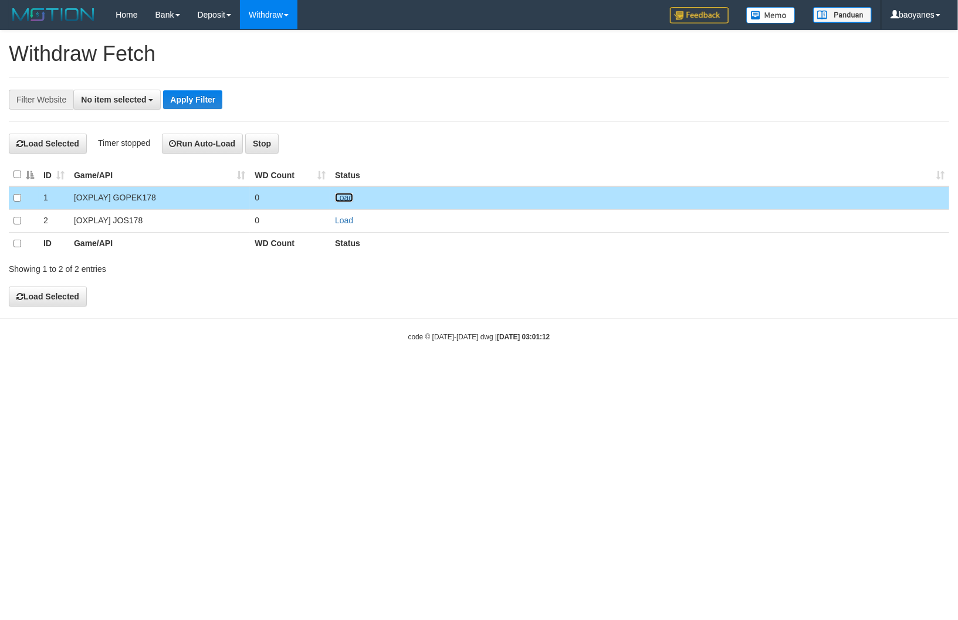
click at [348, 200] on link "Load" at bounding box center [344, 197] width 18 height 9
drag, startPoint x: 129, startPoint y: 107, endPoint x: 131, endPoint y: 97, distance: 10.1
click at [130, 104] on button "No item selected" at bounding box center [116, 100] width 87 height 20
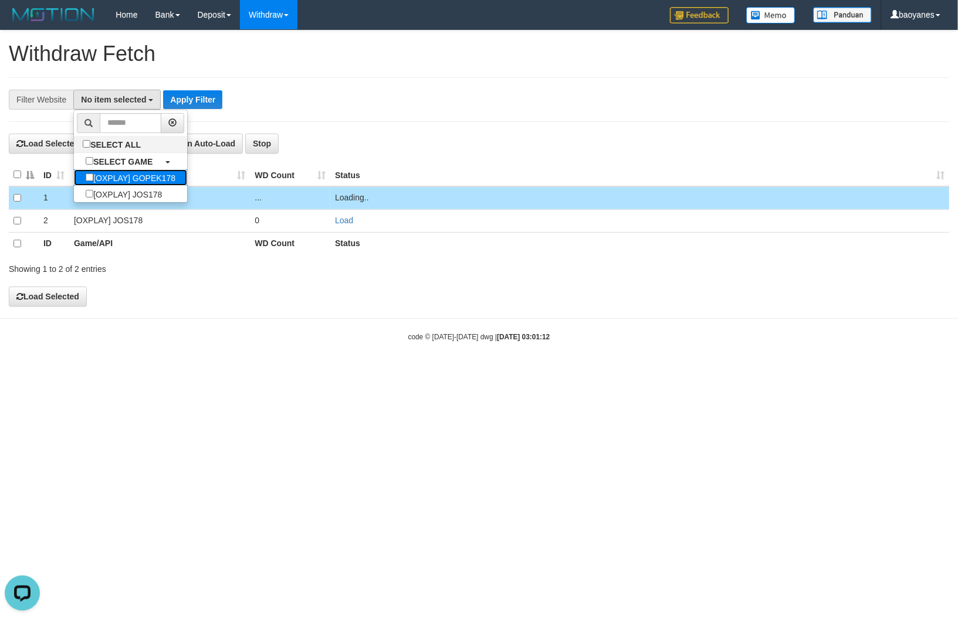
click at [133, 179] on label "[OXPLAY] GOPEK178" at bounding box center [130, 177] width 113 height 16
select select "***"
click at [225, 104] on button "Apply Filter" at bounding box center [211, 99] width 59 height 19
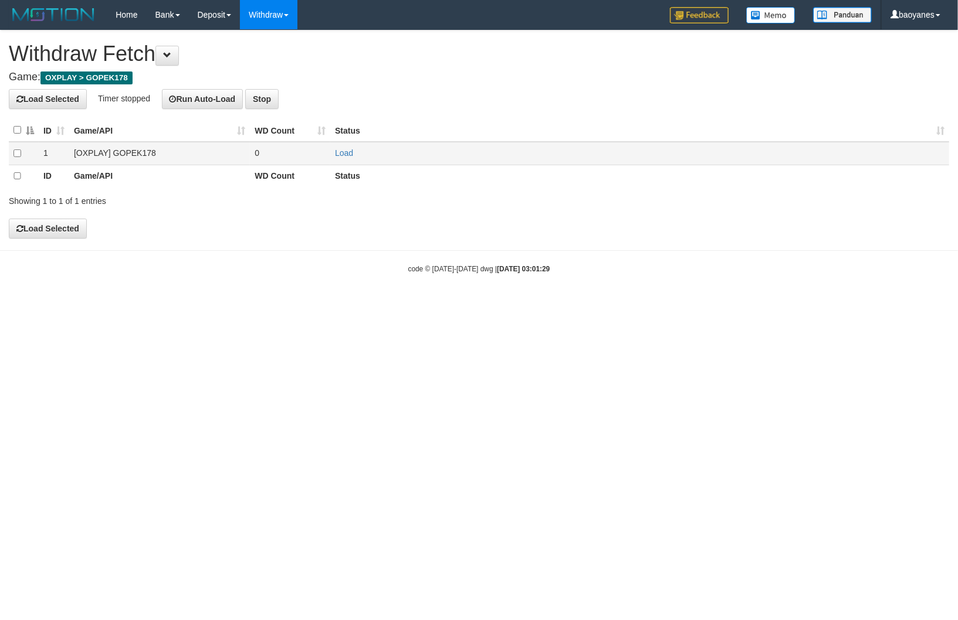
click at [118, 153] on td "[OXPLAY] GOPEK178" at bounding box center [159, 153] width 181 height 23
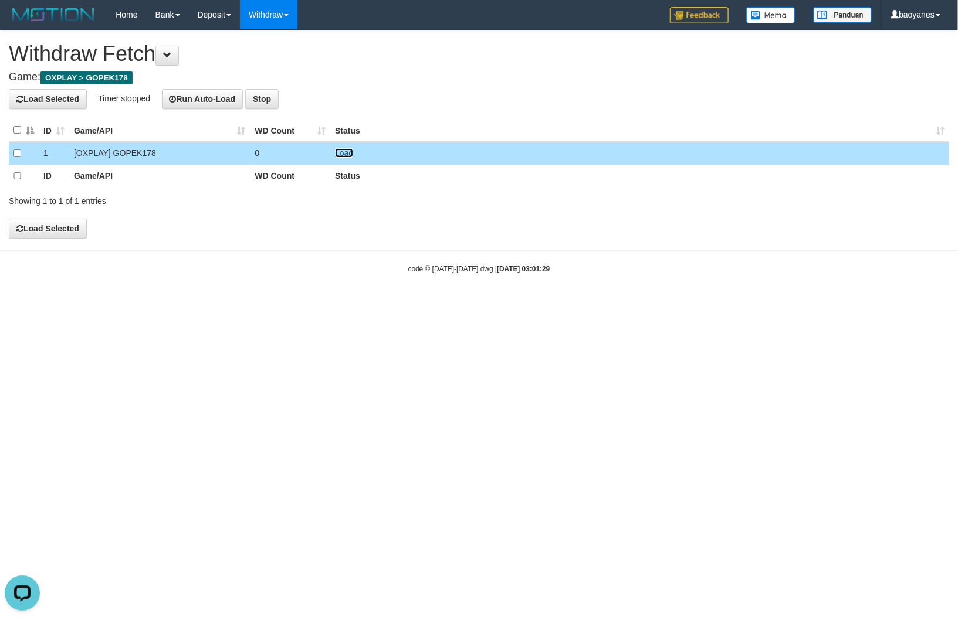
click at [340, 155] on link "Load" at bounding box center [344, 152] width 18 height 9
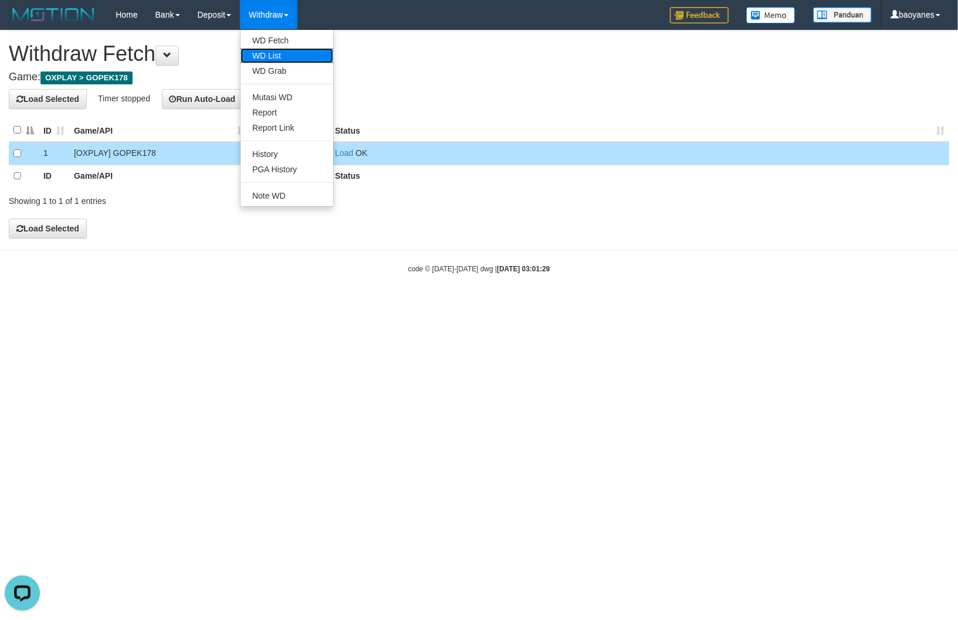
click at [274, 49] on link "WD List" at bounding box center [286, 55] width 93 height 15
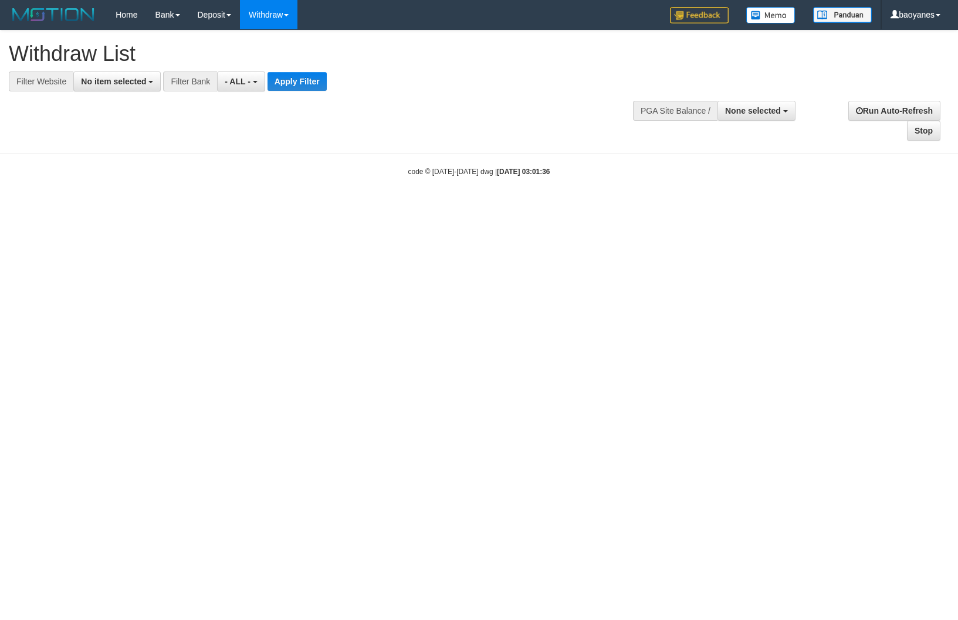
select select
click at [141, 88] on button "No item selected" at bounding box center [116, 82] width 87 height 20
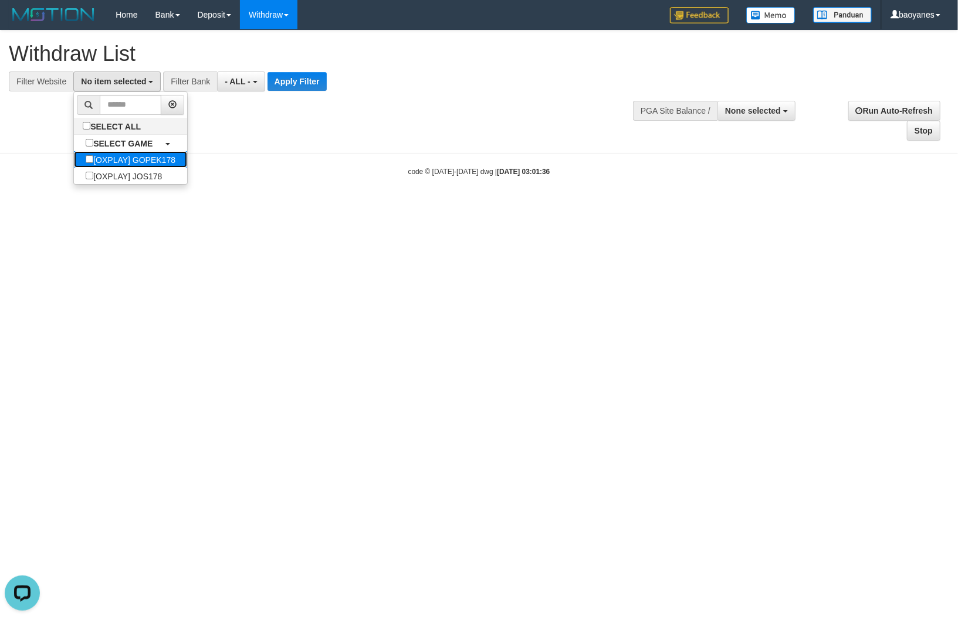
click at [143, 166] on label "[OXPLAY] GOPEK178" at bounding box center [130, 159] width 113 height 16
select select "***"
click at [327, 86] on button "Apply Filter" at bounding box center [315, 81] width 59 height 19
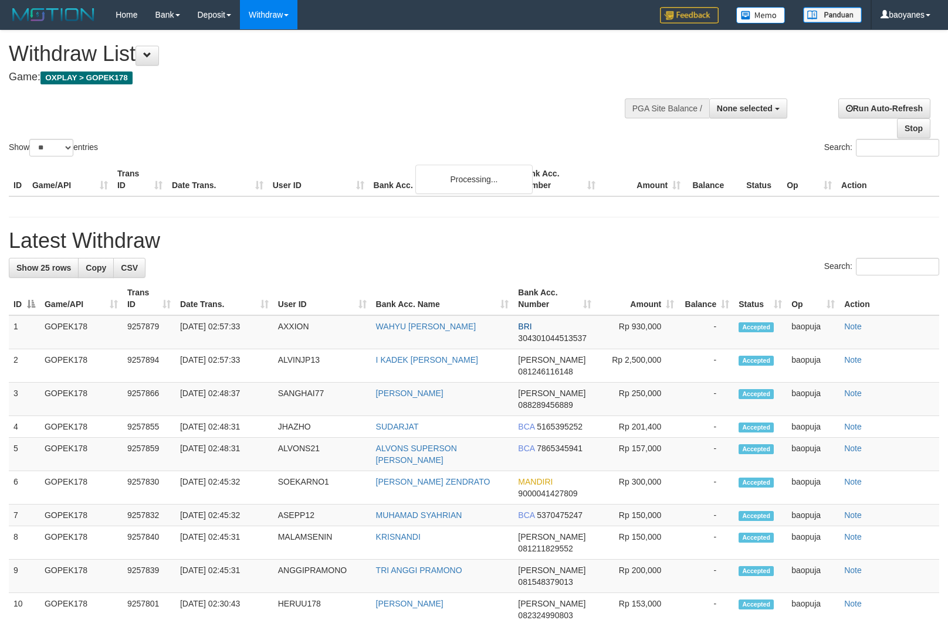
select select
select select "**"
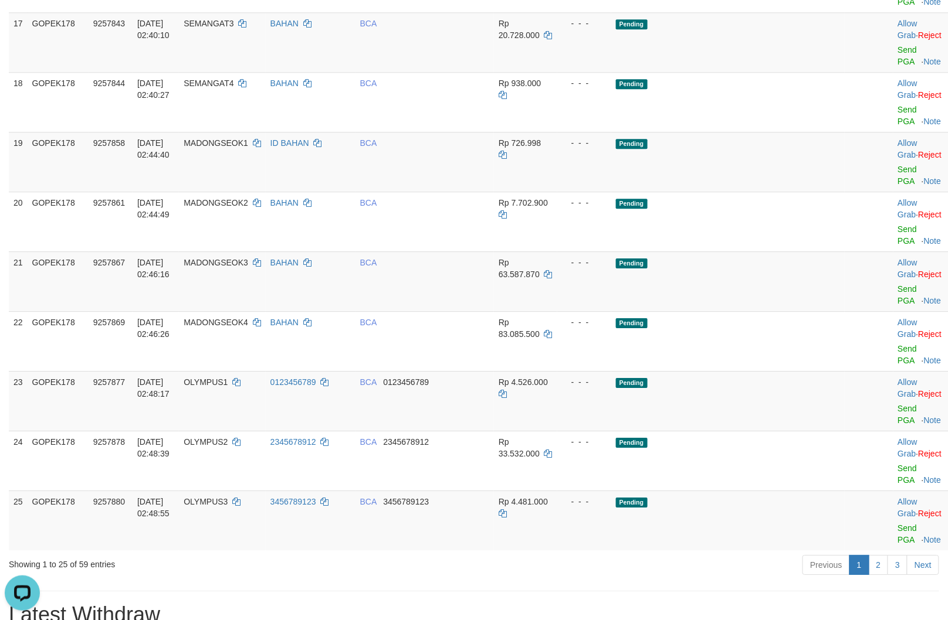
scroll to position [1173, 0]
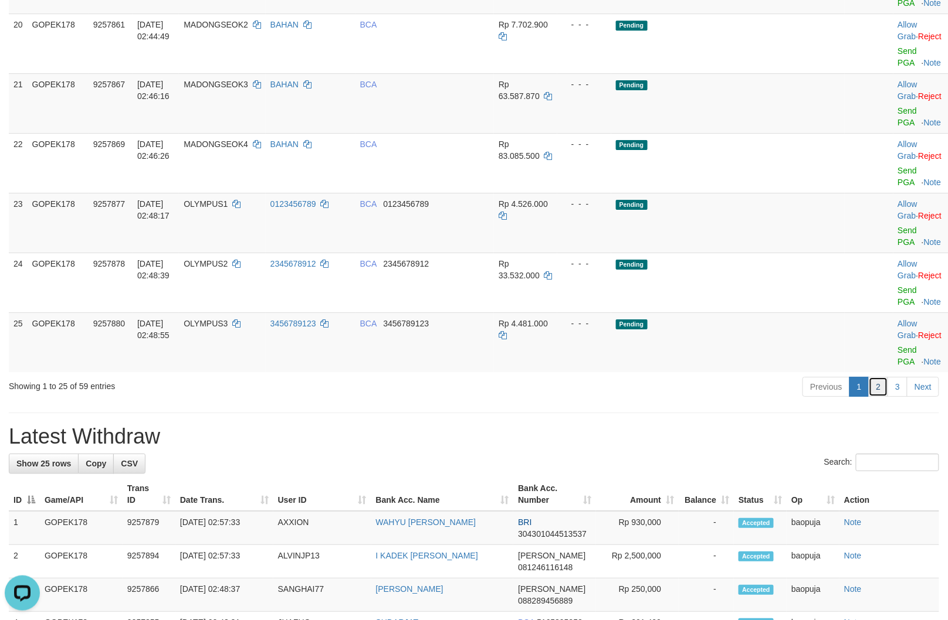
click at [872, 377] on link "2" at bounding box center [878, 387] width 20 height 20
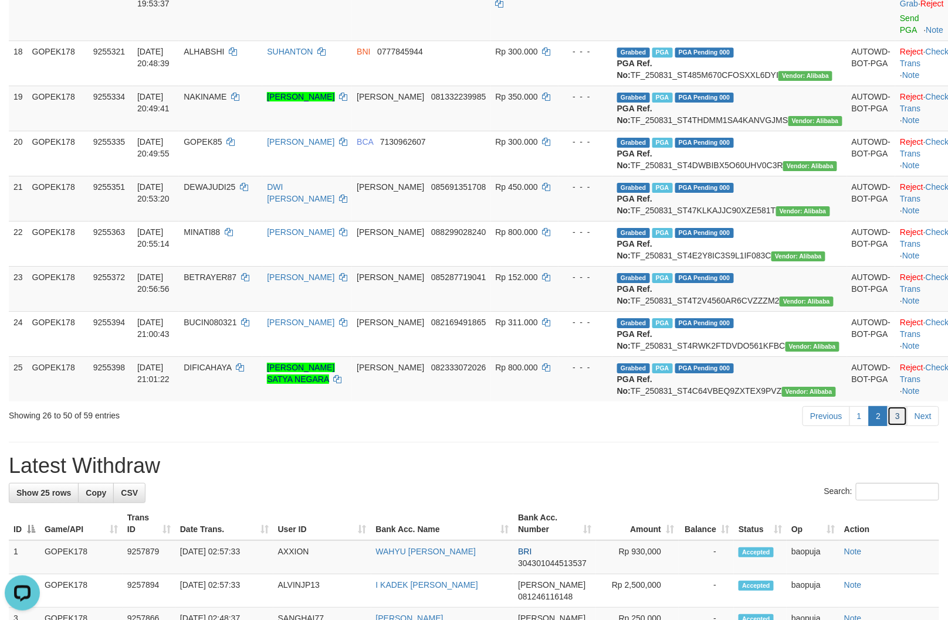
click at [894, 426] on link "3" at bounding box center [897, 416] width 20 height 20
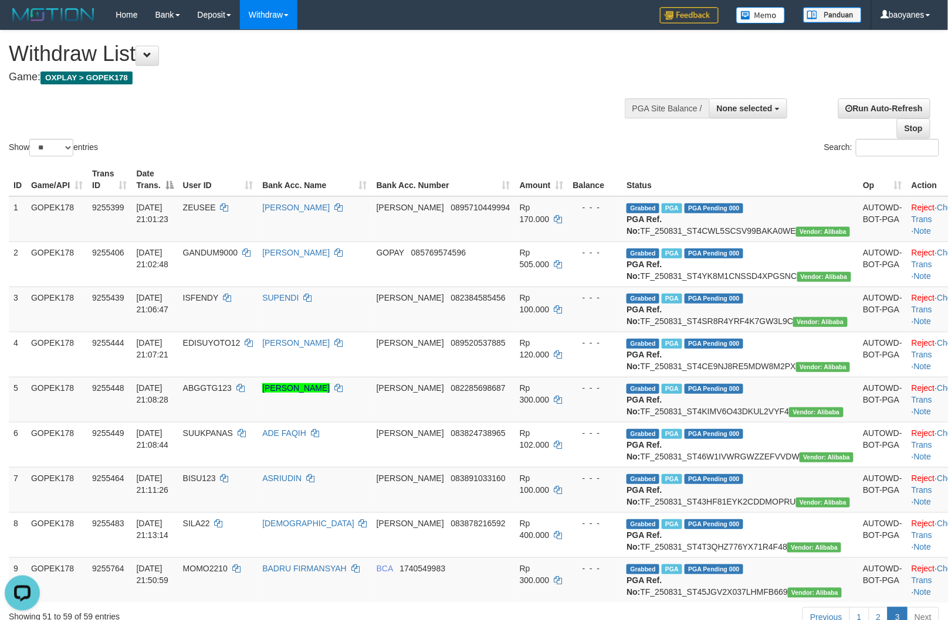
scroll to position [325, 0]
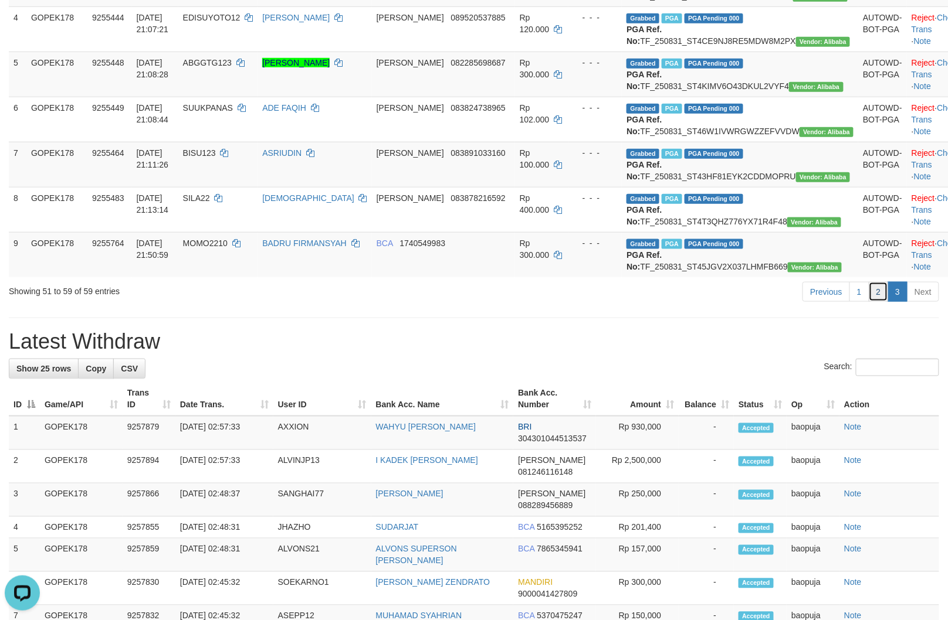
click at [883, 302] on link "2" at bounding box center [878, 292] width 20 height 20
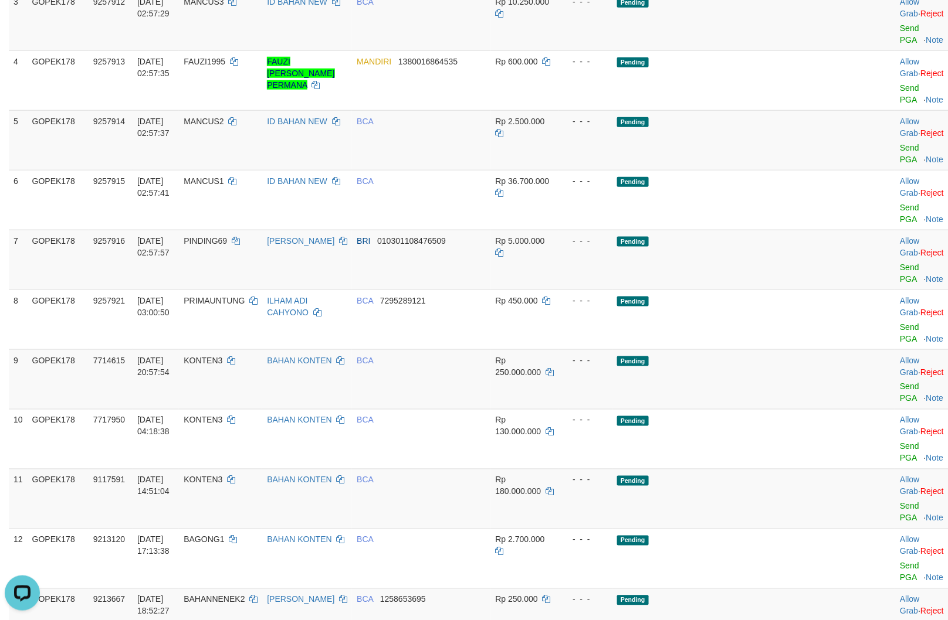
scroll to position [1372, 0]
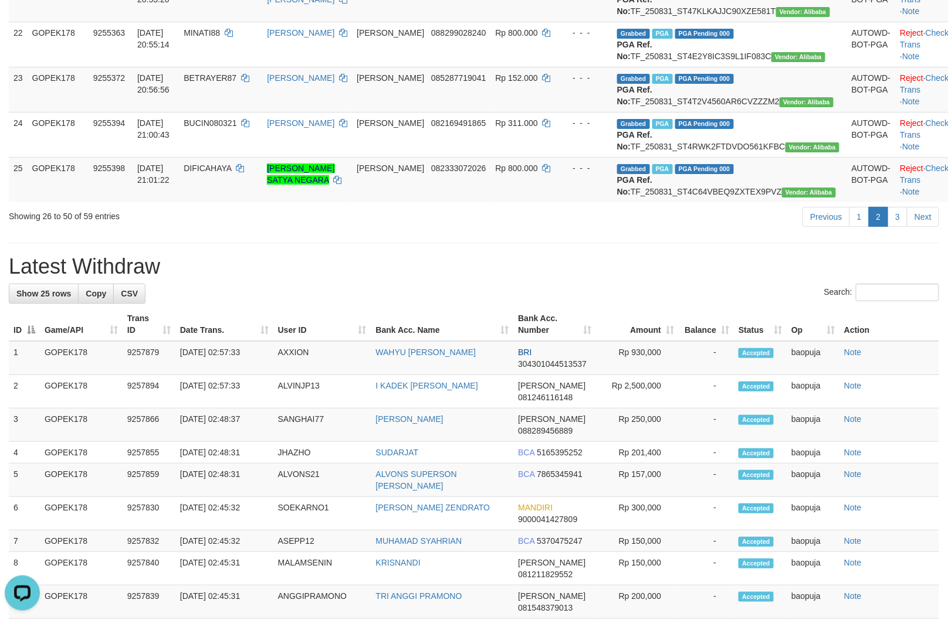
drag, startPoint x: 564, startPoint y: 354, endPoint x: 562, endPoint y: 348, distance: 6.9
click at [564, 279] on h1 "Latest Withdraw" at bounding box center [474, 266] width 930 height 23
click at [902, 227] on link "3" at bounding box center [897, 217] width 20 height 20
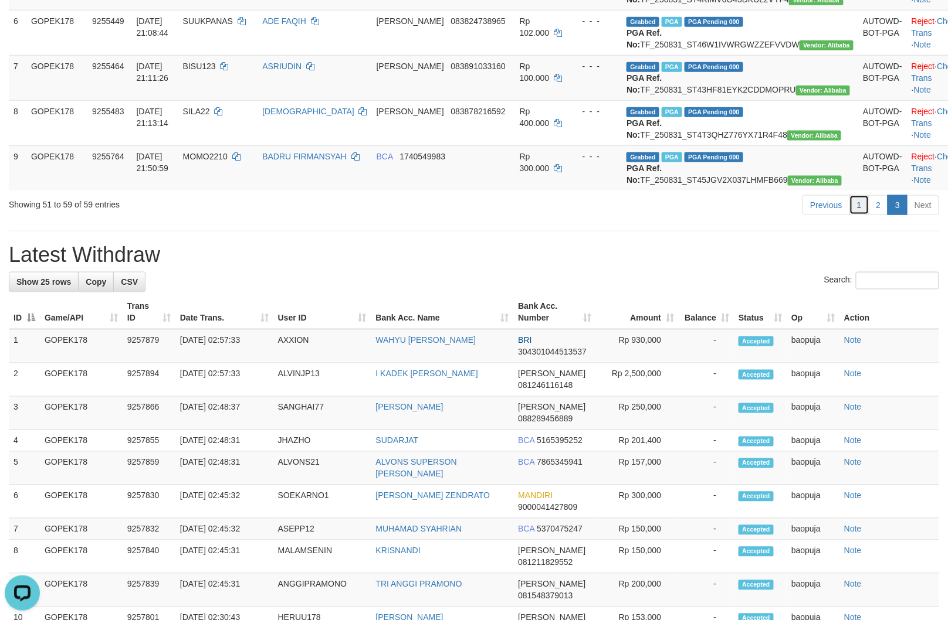
click at [864, 215] on link "1" at bounding box center [859, 205] width 20 height 20
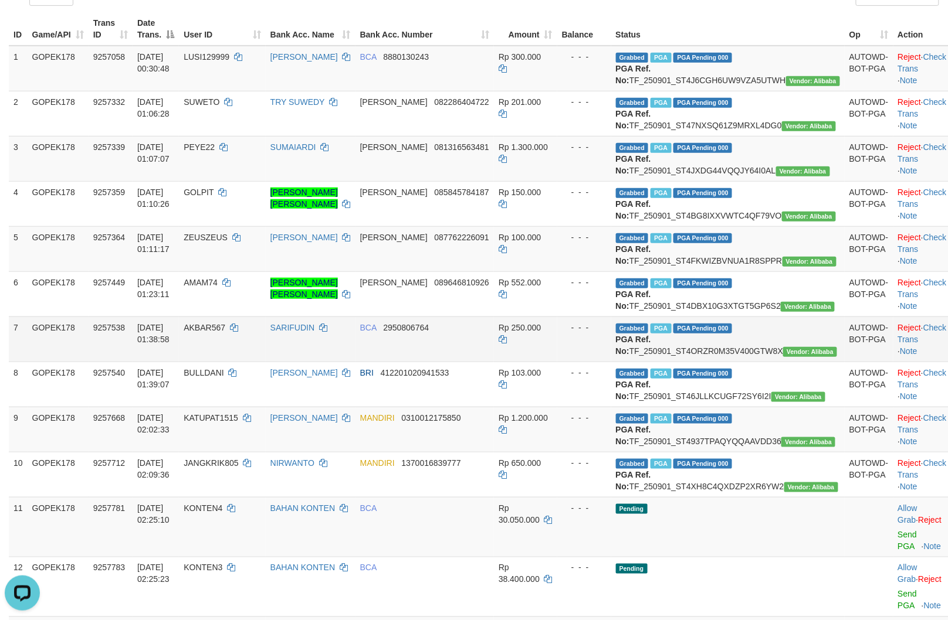
scroll to position [65, 0]
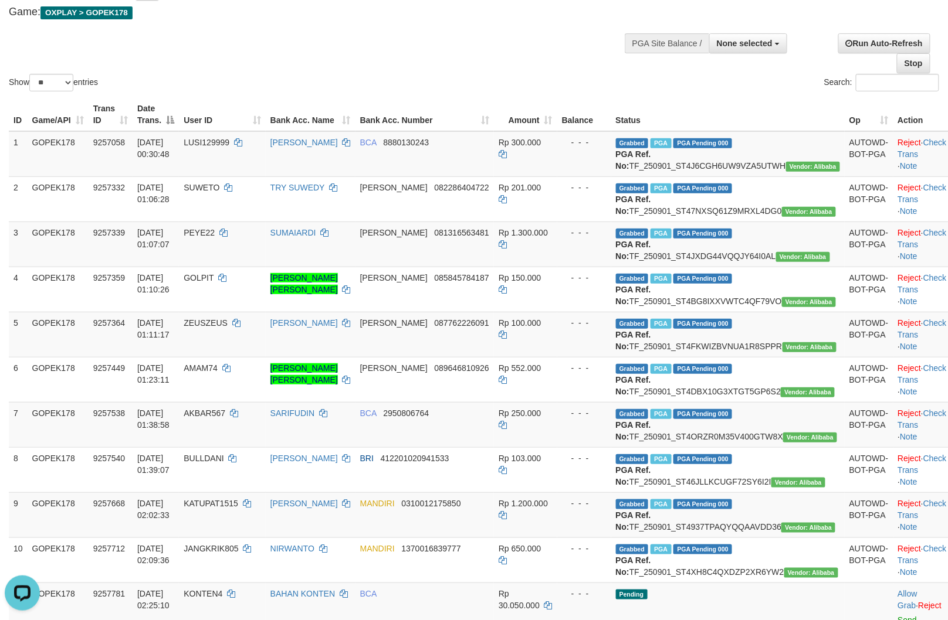
click at [468, 65] on div "Show ** ** ** *** entries Search:" at bounding box center [474, 29] width 948 height 128
click at [749, 168] on td "Grabbed PGA PGA Pending 000 {"status":"000","data":{"unique_id":"805-9257058-20…" at bounding box center [727, 154] width 233 height 46
copy td "TF_250901_ST4J6CGH6UW9VZA5UTWH"
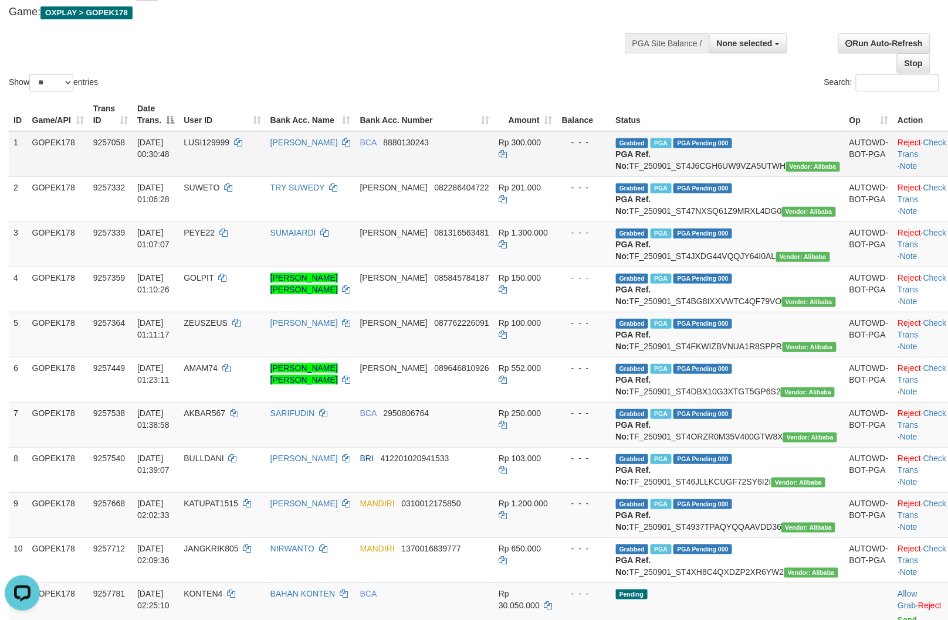
click at [255, 160] on td "LUSI129999" at bounding box center [222, 154] width 86 height 46
copy span "LUSI129999"
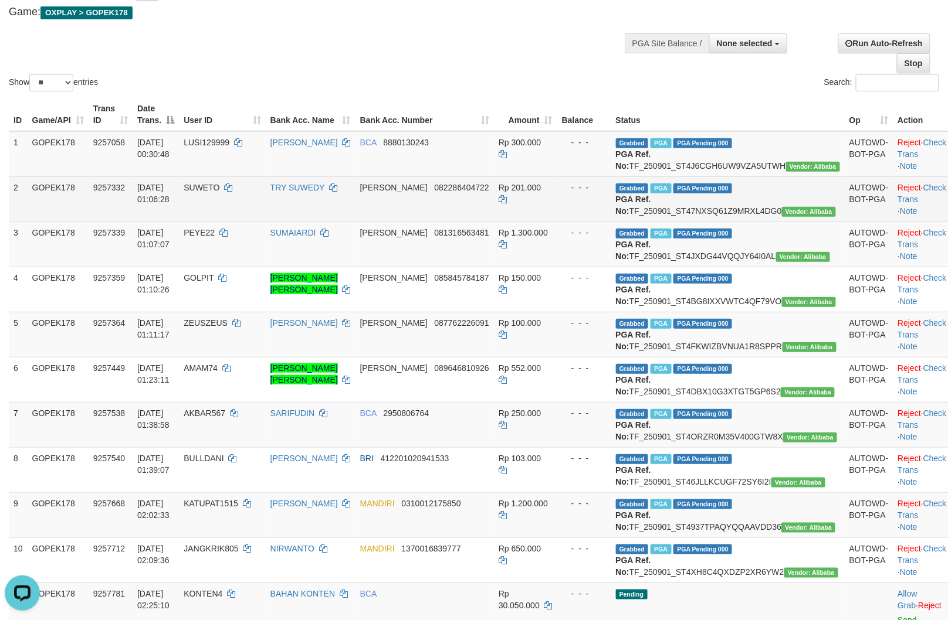
click at [731, 222] on td "Grabbed PGA PGA Pending 000 {"status":"000","data":{"unique_id":"805-9257332-20…" at bounding box center [727, 199] width 233 height 45
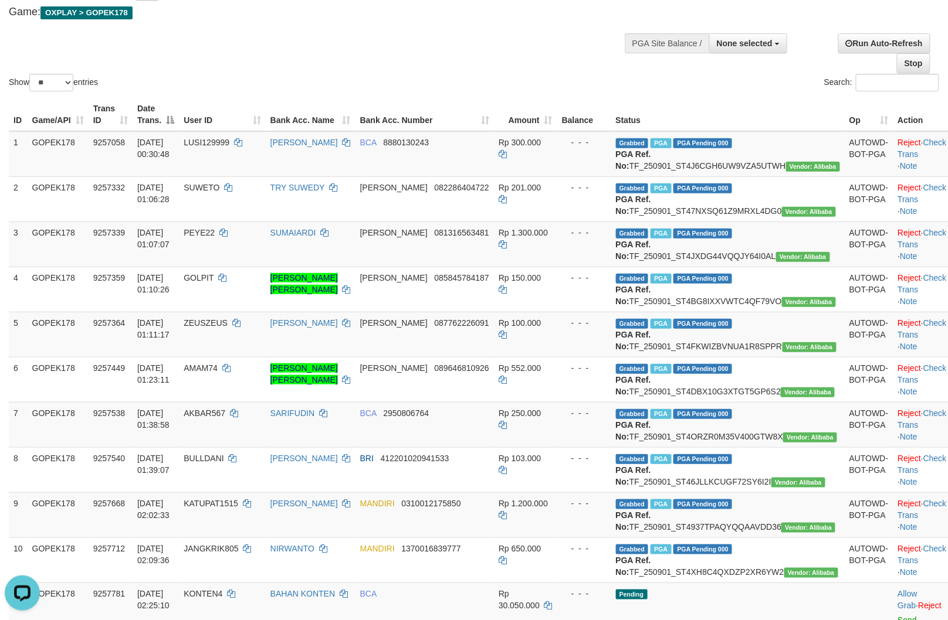
copy td "TF_250901_ST47NXSQ61Z9MRXL4DG0"
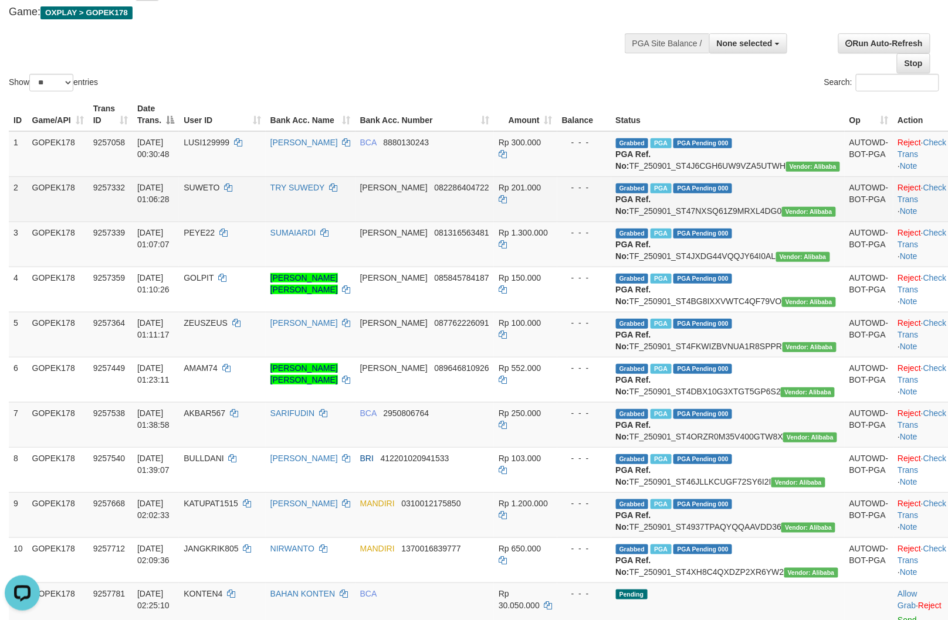
click at [245, 217] on td "SUWETO" at bounding box center [222, 199] width 86 height 45
click at [245, 216] on td "SUWETO" at bounding box center [222, 199] width 86 height 45
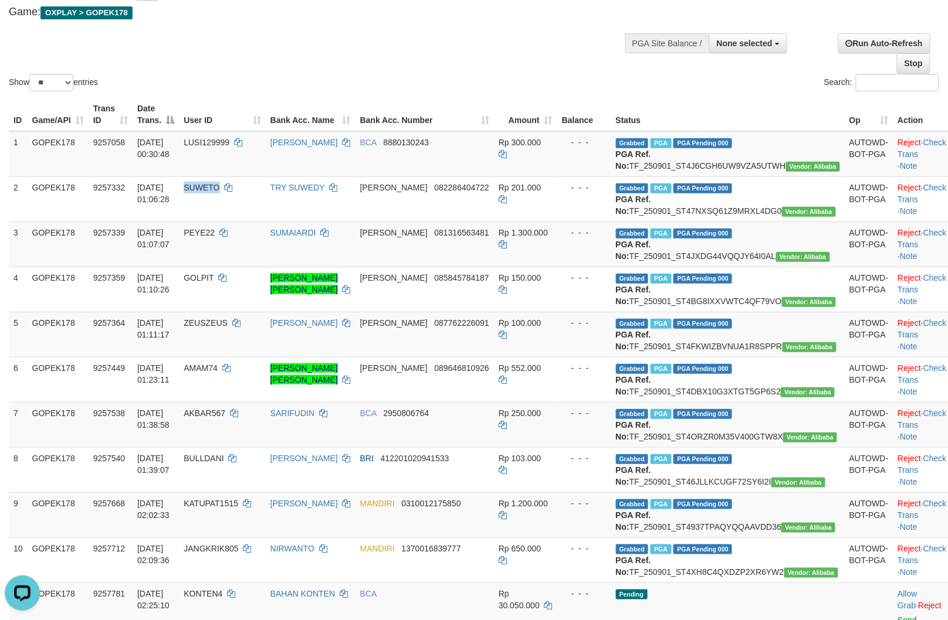
copy span "SUWETO"
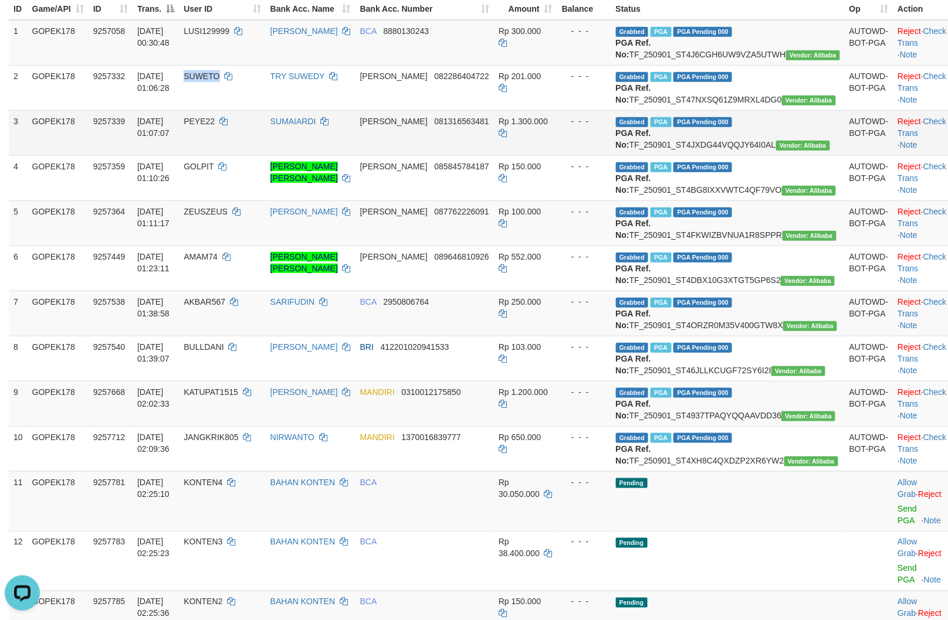
scroll to position [195, 0]
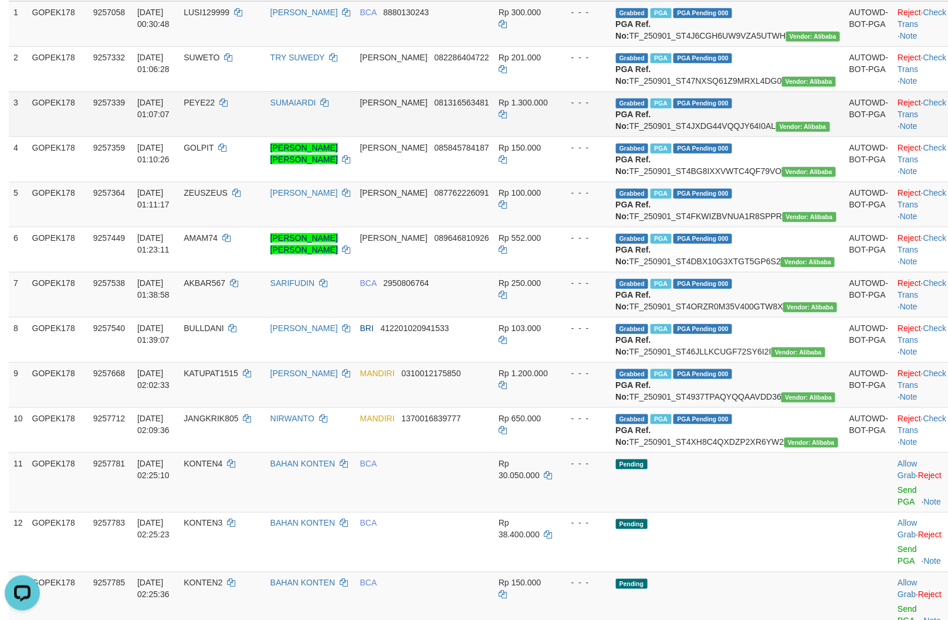
click at [735, 137] on td "Grabbed PGA PGA Pending 000 {"status":"000","data":{"unique_id":"805-9257339-20…" at bounding box center [727, 113] width 233 height 45
copy td "TF_250901_ST4JXDG44VQQJY64I0AL"
click at [753, 137] on td "Grabbed PGA PGA Pending 000 {"status":"000","data":{"unique_id":"805-9257339-20…" at bounding box center [727, 113] width 233 height 45
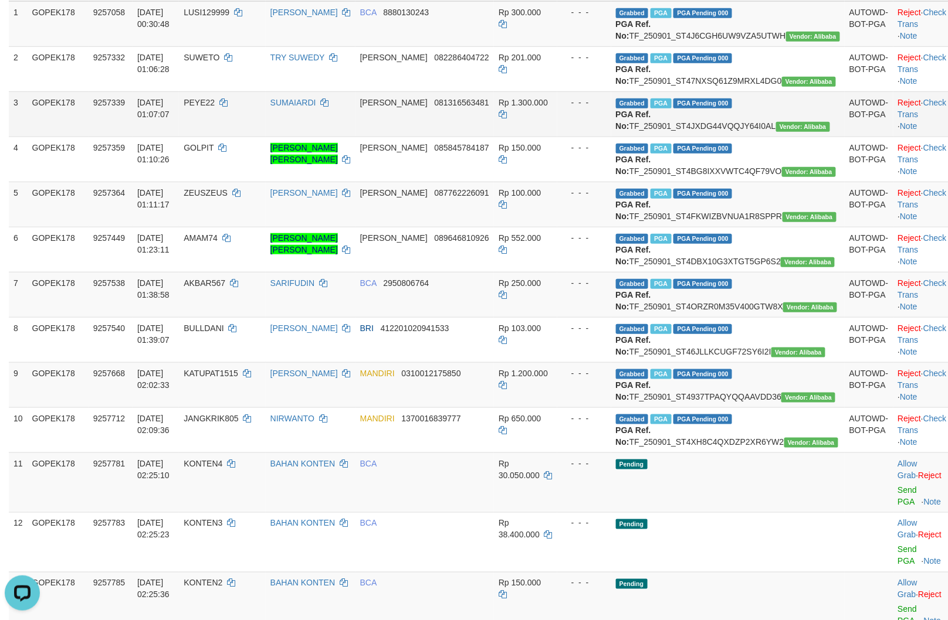
click at [753, 137] on td "Grabbed PGA PGA Pending 000 {"status":"000","data":{"unique_id":"805-9257339-20…" at bounding box center [727, 113] width 233 height 45
click at [244, 137] on td "PEYE22" at bounding box center [222, 113] width 86 height 45
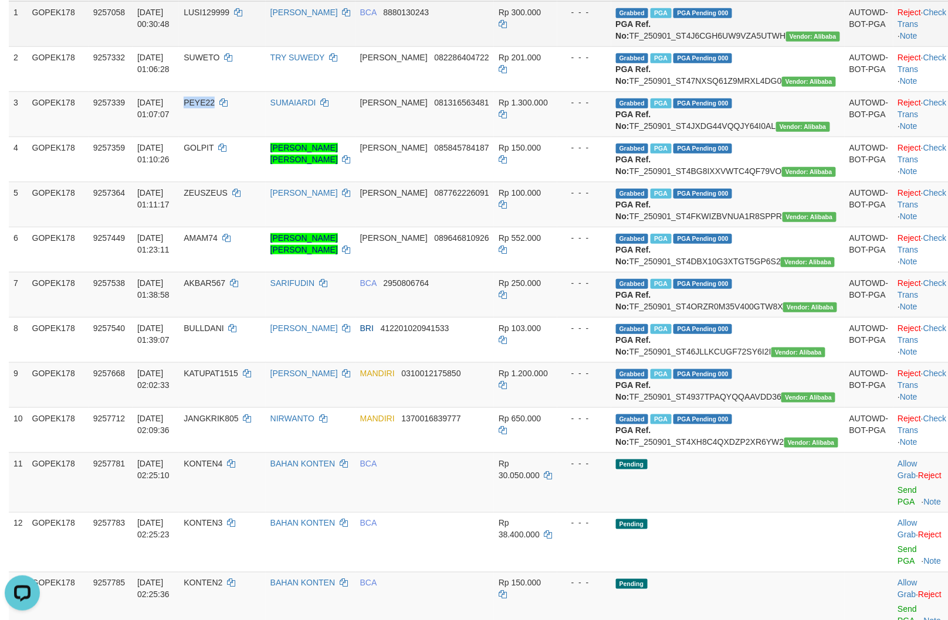
copy span "PEYE22"
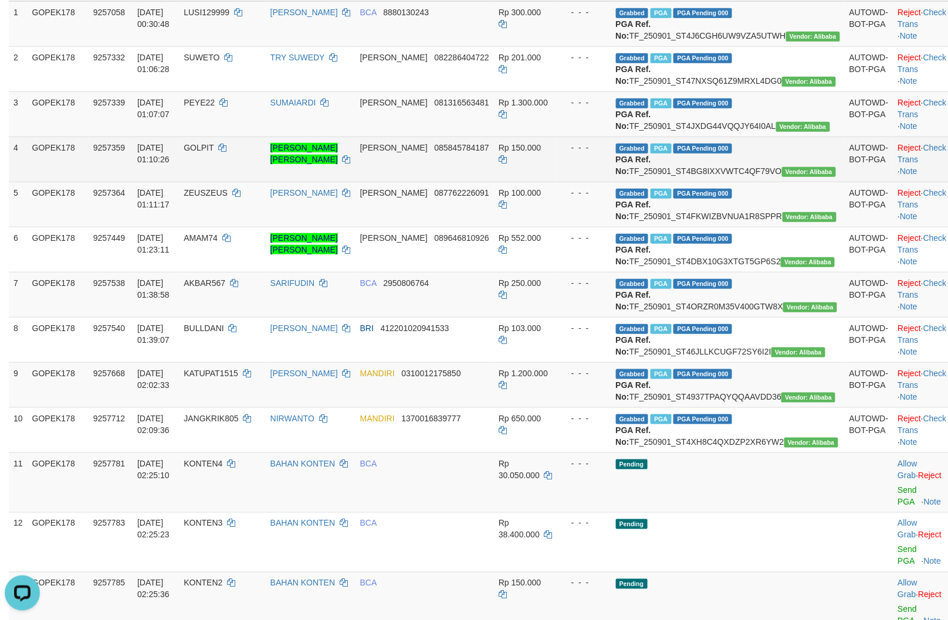
click at [766, 182] on td "Grabbed PGA PGA Pending 000 {"status":"000","data":{"unique_id":"805-9257359-20…" at bounding box center [727, 159] width 233 height 45
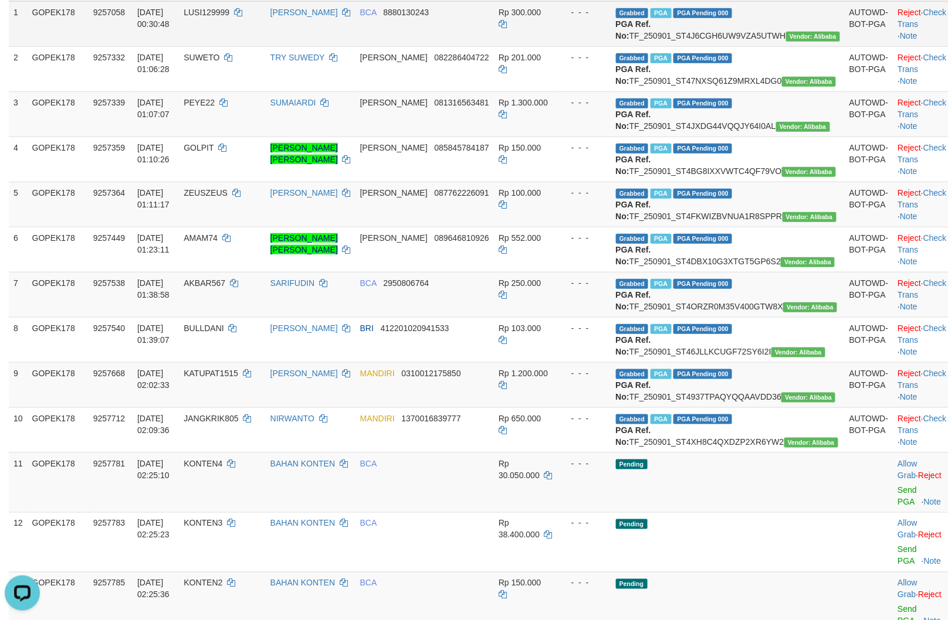
copy td "TF_250901_ST4BG8IXXVWTC4QF79VO"
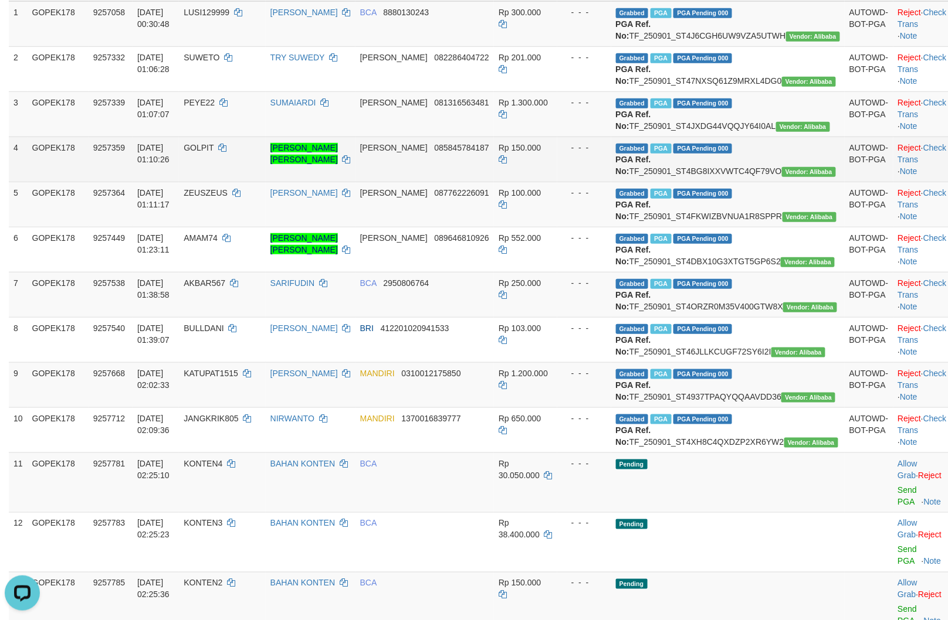
click at [239, 182] on td "GOLPIT" at bounding box center [222, 159] width 86 height 45
click at [247, 182] on td "GOLPIT" at bounding box center [222, 159] width 86 height 45
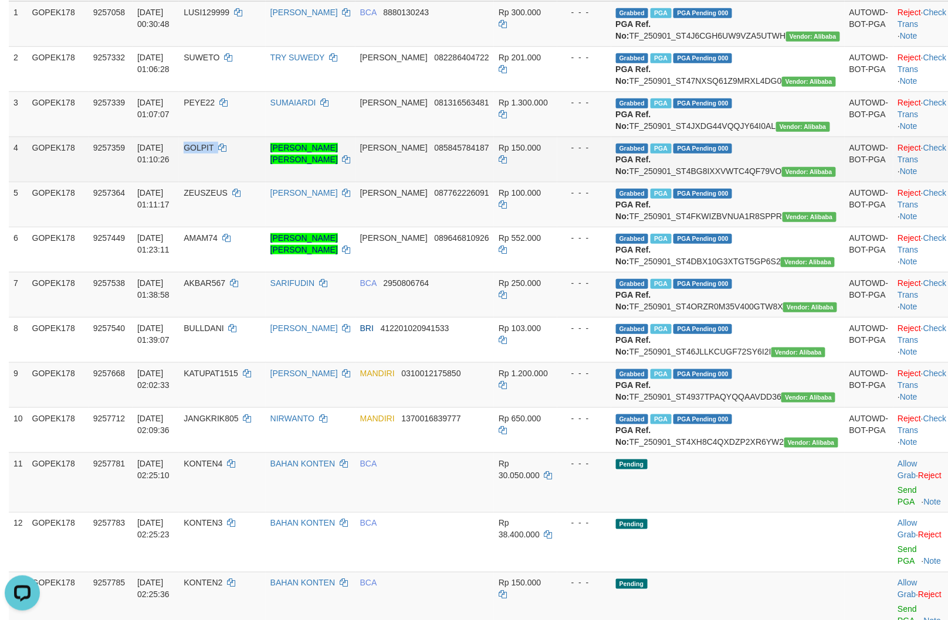
click at [247, 182] on td "GOLPIT" at bounding box center [222, 159] width 86 height 45
click at [235, 182] on td "GOLPIT" at bounding box center [222, 159] width 86 height 45
click at [213, 152] on span "GOLPIT" at bounding box center [199, 147] width 30 height 9
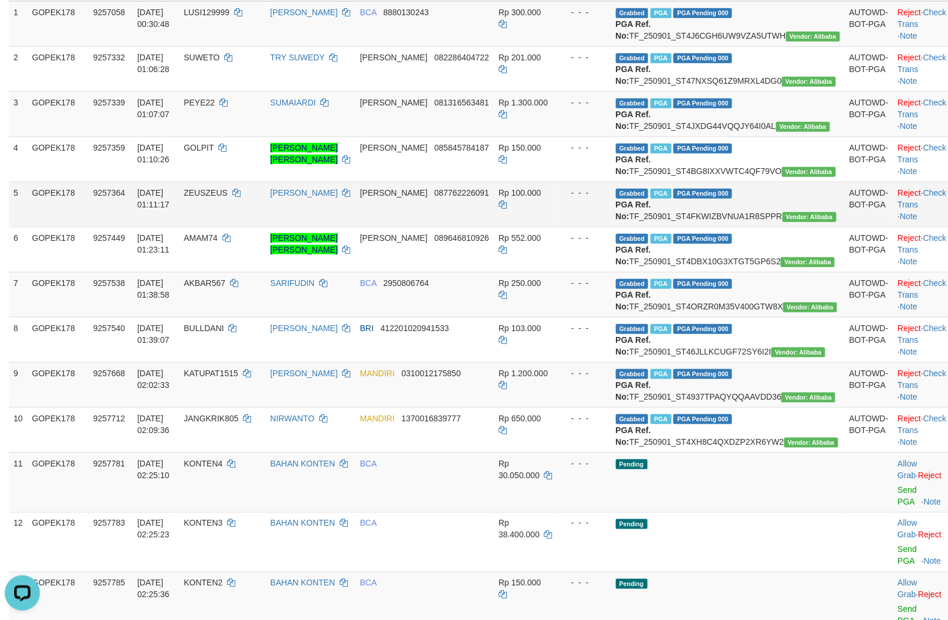
click at [737, 227] on td "Grabbed PGA PGA Pending 000 {"status":"000","data":{"unique_id":"805-9257364-20…" at bounding box center [727, 204] width 233 height 45
click at [736, 227] on td "Grabbed PGA PGA Pending 000 {"status":"000","data":{"unique_id":"805-9257364-20…" at bounding box center [727, 204] width 233 height 45
copy td "TF_250901_ST4FKWIZBVNUA1R8SPPR"
click at [255, 227] on td "ZEUSZEUS" at bounding box center [222, 204] width 86 height 45
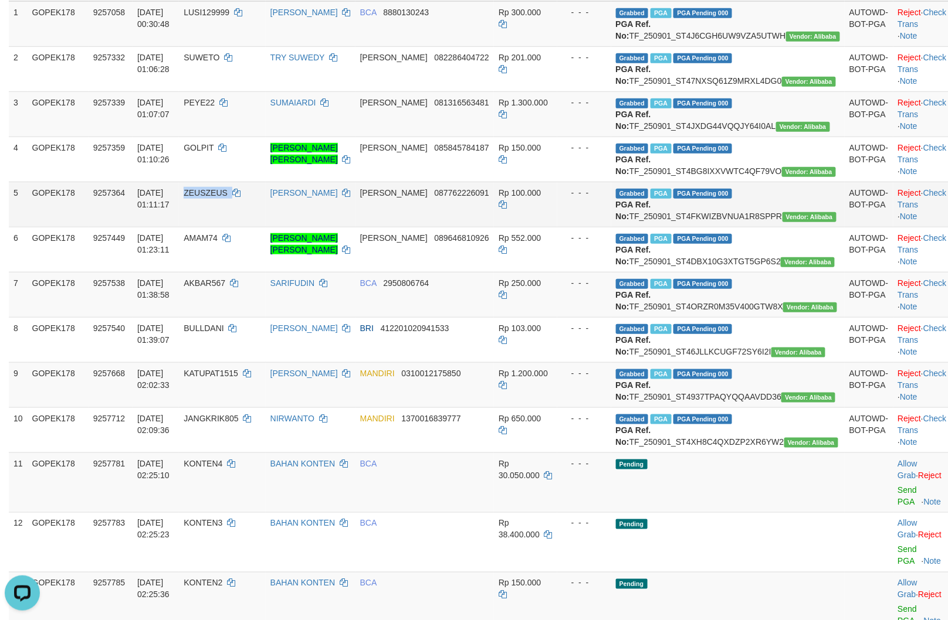
click at [255, 227] on td "ZEUSZEUS" at bounding box center [222, 204] width 86 height 45
click at [228, 198] on span "ZEUSZEUS" at bounding box center [206, 192] width 44 height 9
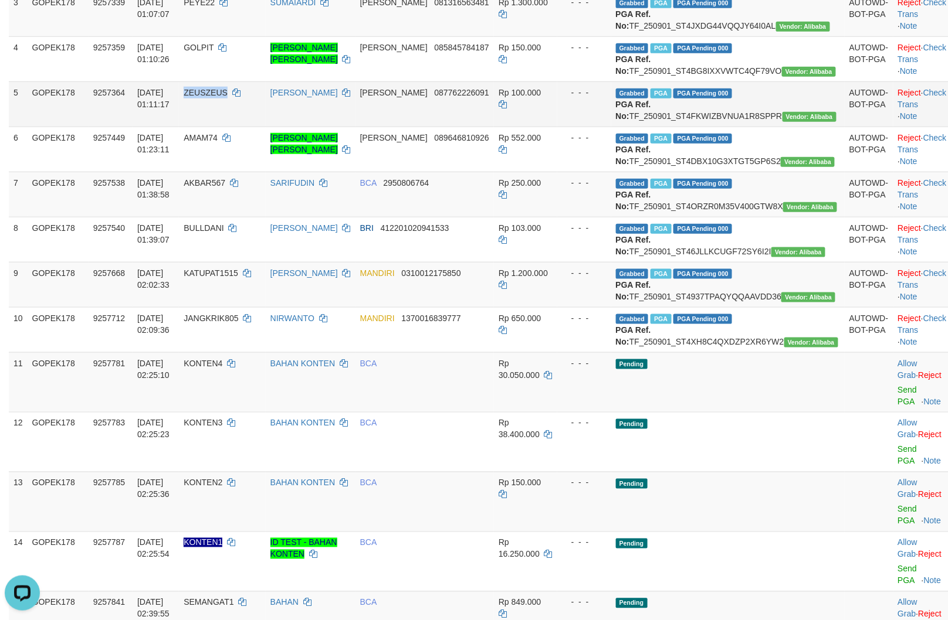
scroll to position [325, 0]
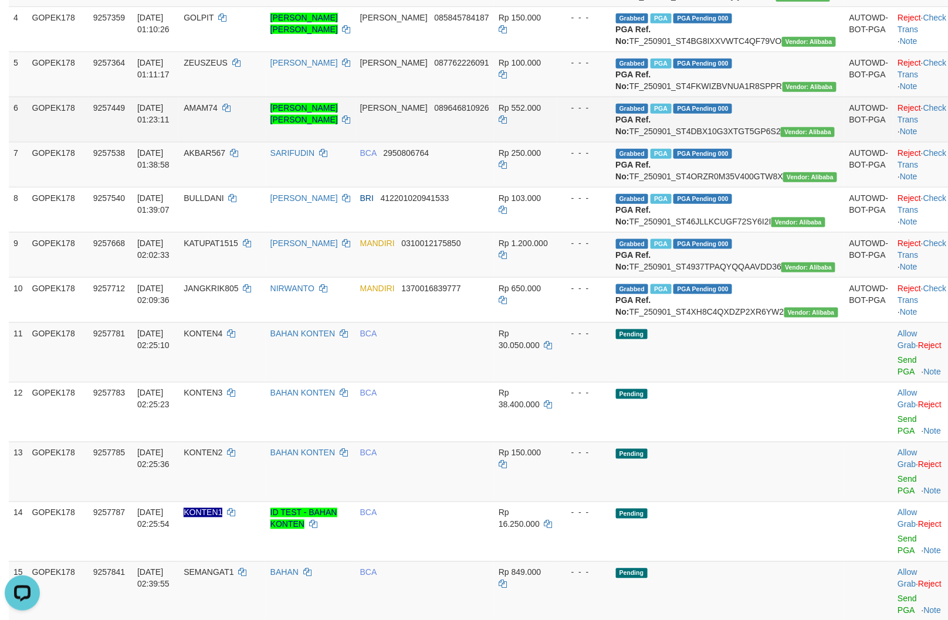
click at [744, 142] on td "Grabbed PGA PGA Pending 000 {"status":"000","data":{"unique_id":"805-9257449-20…" at bounding box center [727, 119] width 233 height 45
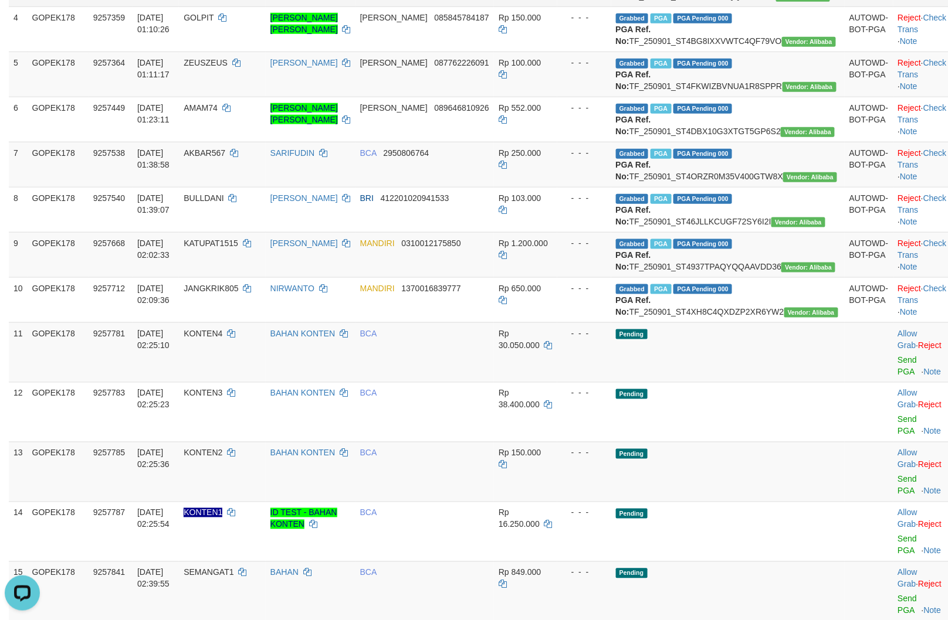
copy td "TF_250901_ST4DBX10G3XTGT5GP6S2"
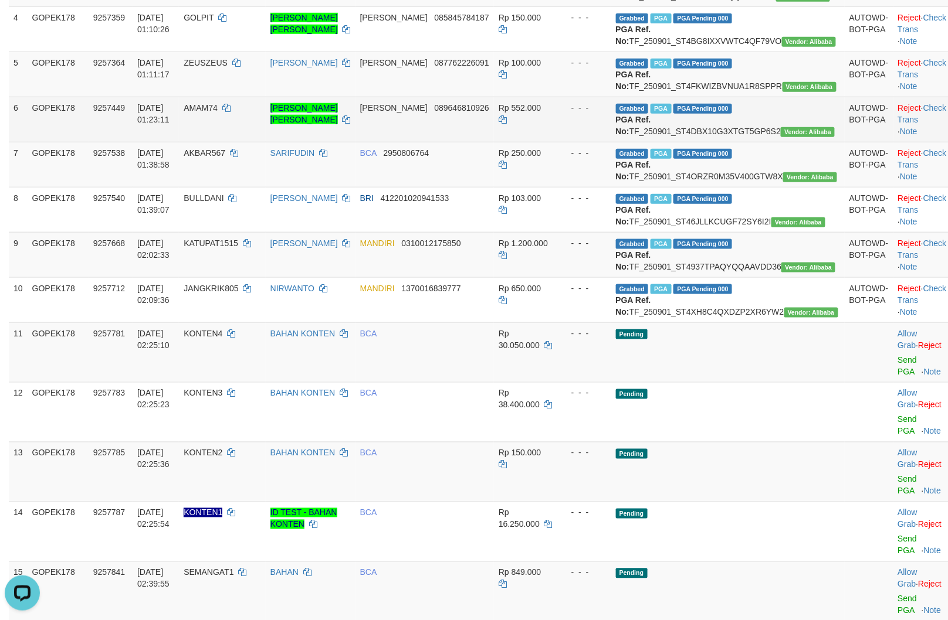
click at [252, 142] on td "AMAM74" at bounding box center [222, 119] width 86 height 45
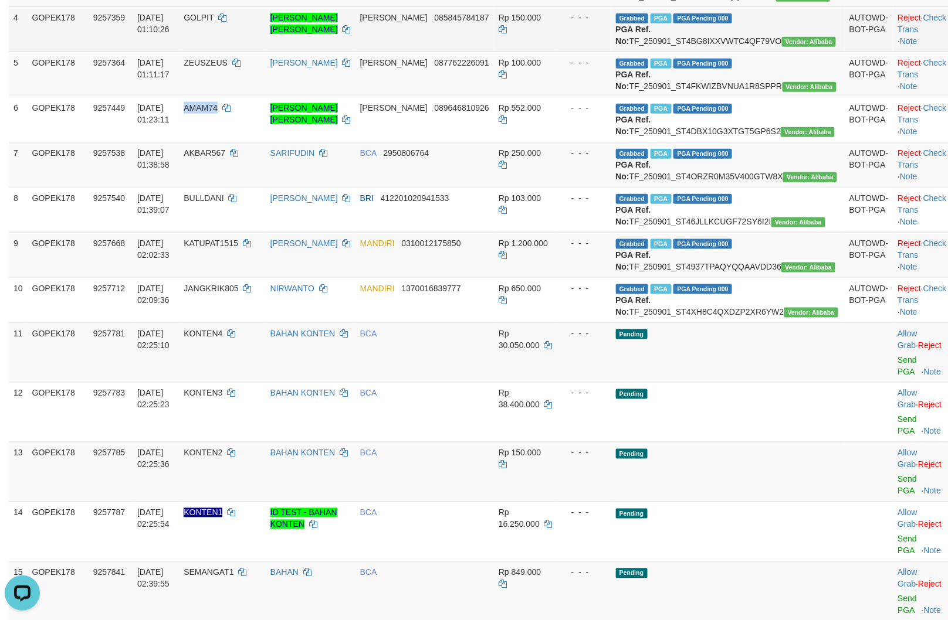
copy span "AMAM74"
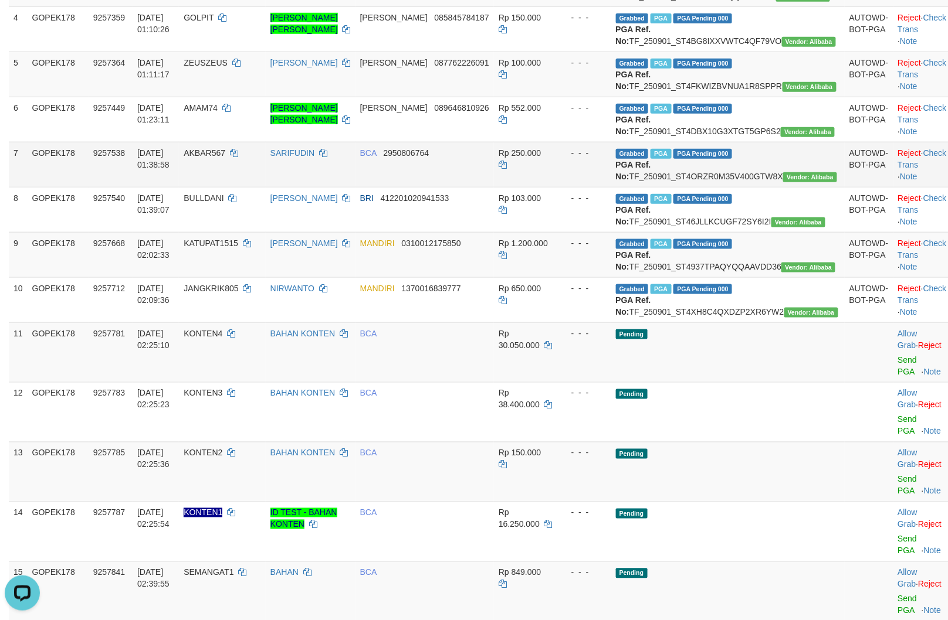
click at [734, 187] on td "Grabbed PGA PGA Pending 000 {"status":"000","data":{"unique_id":"805-9257538-20…" at bounding box center [727, 164] width 233 height 45
click at [242, 187] on td "AKBAR567" at bounding box center [222, 164] width 86 height 45
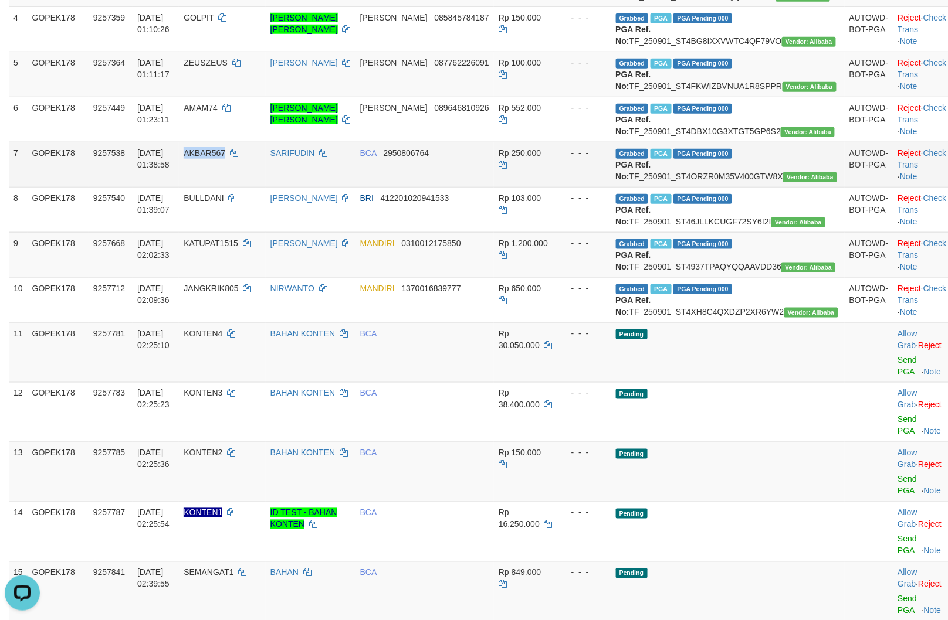
click at [242, 187] on td "AKBAR567" at bounding box center [222, 164] width 86 height 45
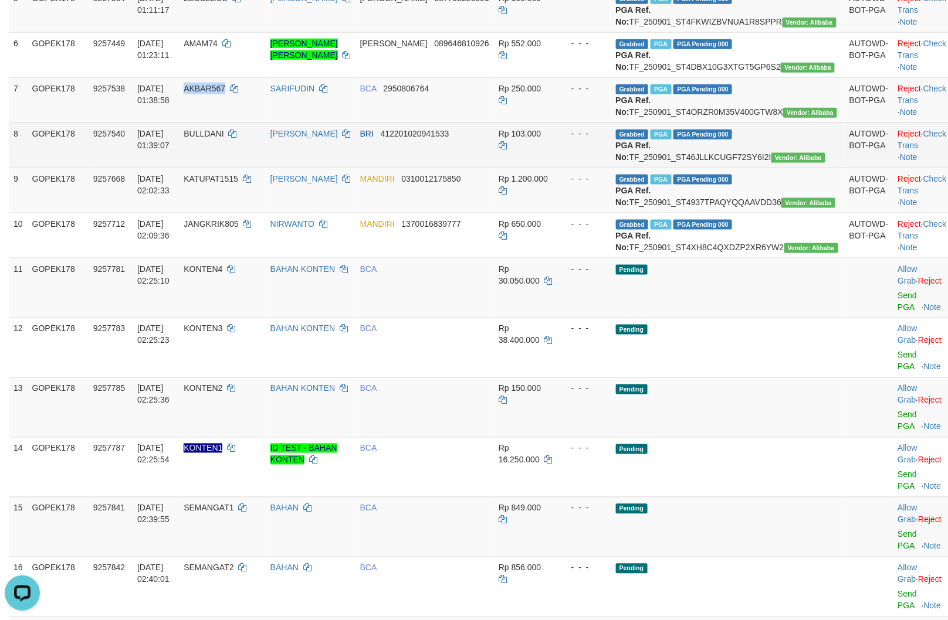
scroll to position [391, 0]
click at [736, 167] on td "Grabbed PGA PGA Pending 000 {"status":"000","data":{"unique_id":"805-9257540-20…" at bounding box center [727, 144] width 233 height 45
click at [255, 167] on td "BULLDANI" at bounding box center [222, 144] width 86 height 45
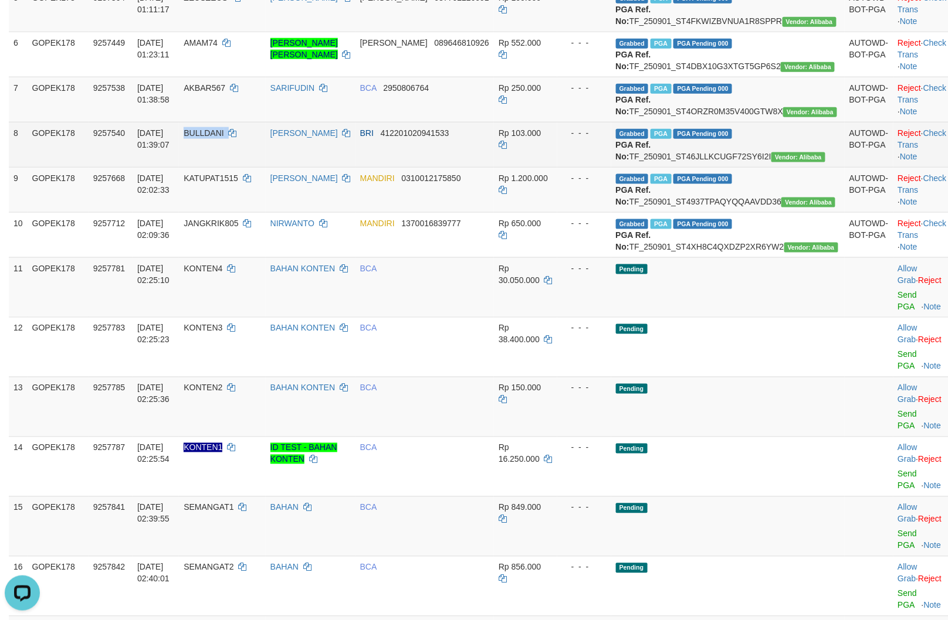
click at [255, 167] on td "BULLDANI" at bounding box center [222, 144] width 86 height 45
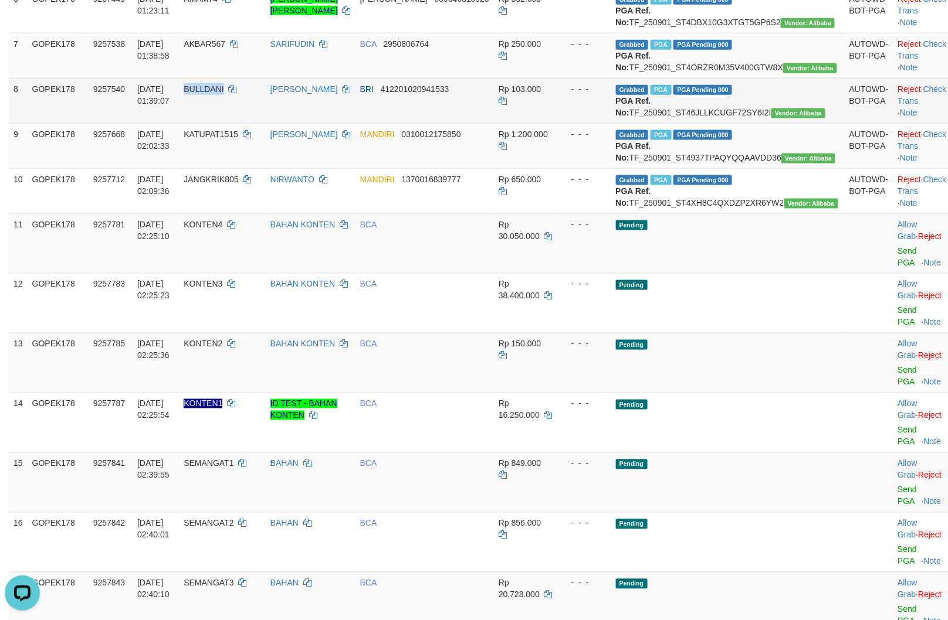
scroll to position [456, 0]
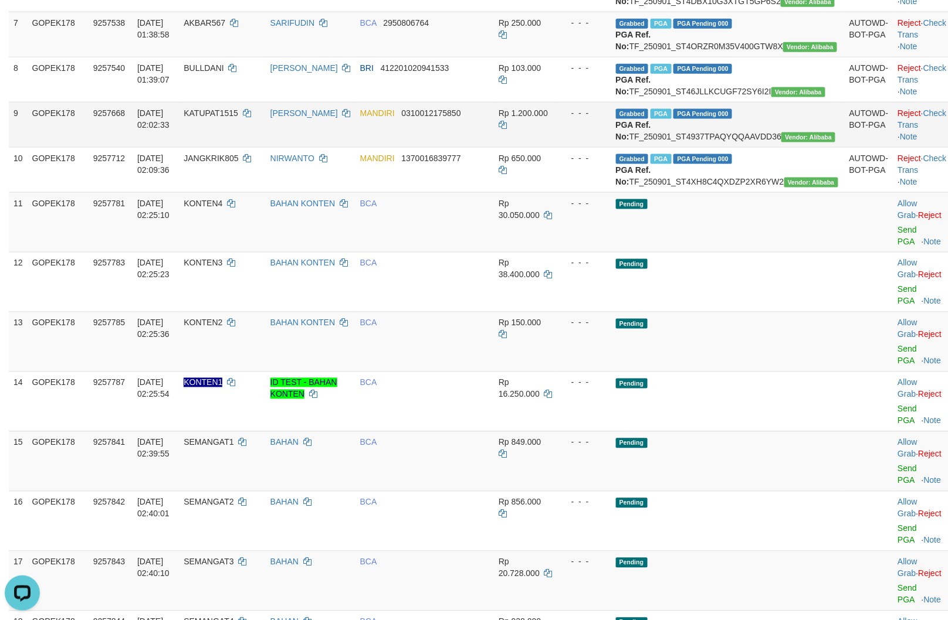
click at [747, 147] on td "Grabbed PGA PGA Pending 000 {"status":"000","data":{"unique_id":"805-9257668-20…" at bounding box center [727, 124] width 233 height 45
click at [746, 147] on td "Grabbed PGA PGA Pending 000 {"status":"000","data":{"unique_id":"805-9257668-20…" at bounding box center [727, 124] width 233 height 45
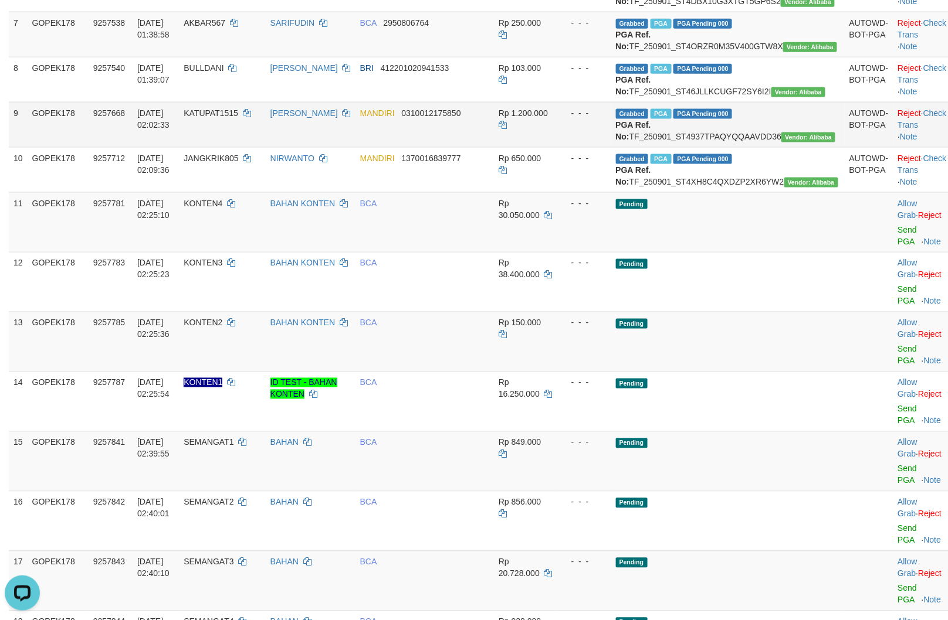
click at [746, 147] on td "Grabbed PGA PGA Pending 000 {"status":"000","data":{"unique_id":"805-9257668-20…" at bounding box center [727, 124] width 233 height 45
click at [251, 147] on td "KATUPAT1515" at bounding box center [222, 124] width 86 height 45
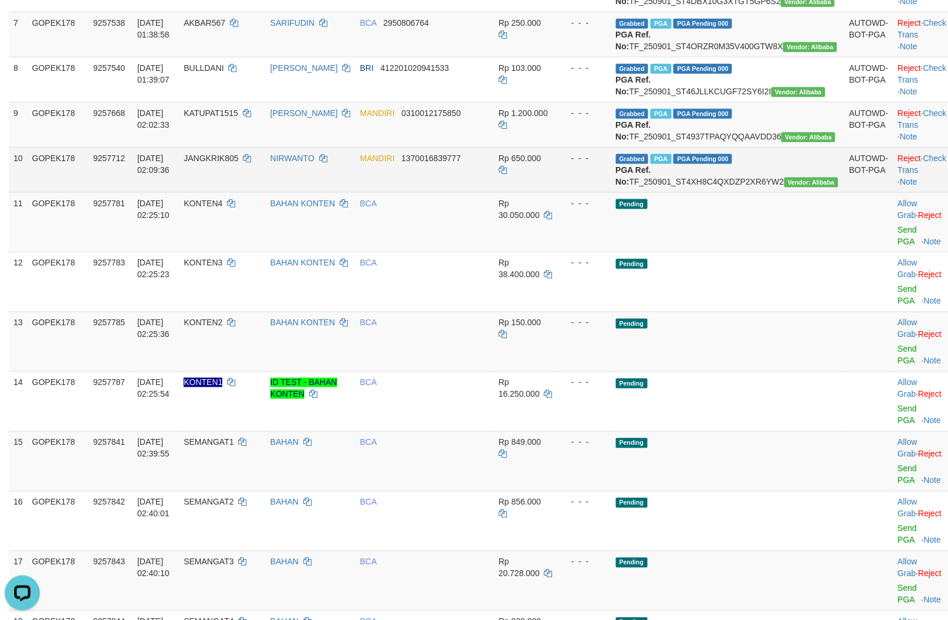
click at [751, 192] on td "Grabbed PGA PGA Pending 000 {"status":"000","data":{"unique_id":"805-9257712-20…" at bounding box center [727, 169] width 233 height 45
click at [243, 192] on td "JANGKRIK805" at bounding box center [222, 169] width 86 height 45
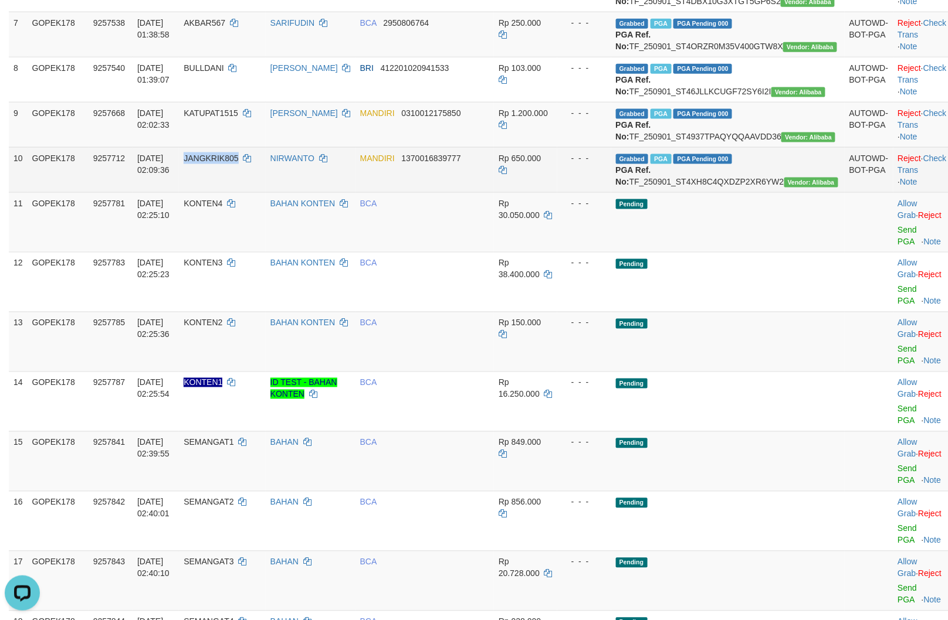
click at [243, 192] on td "JANGKRIK805" at bounding box center [222, 169] width 86 height 45
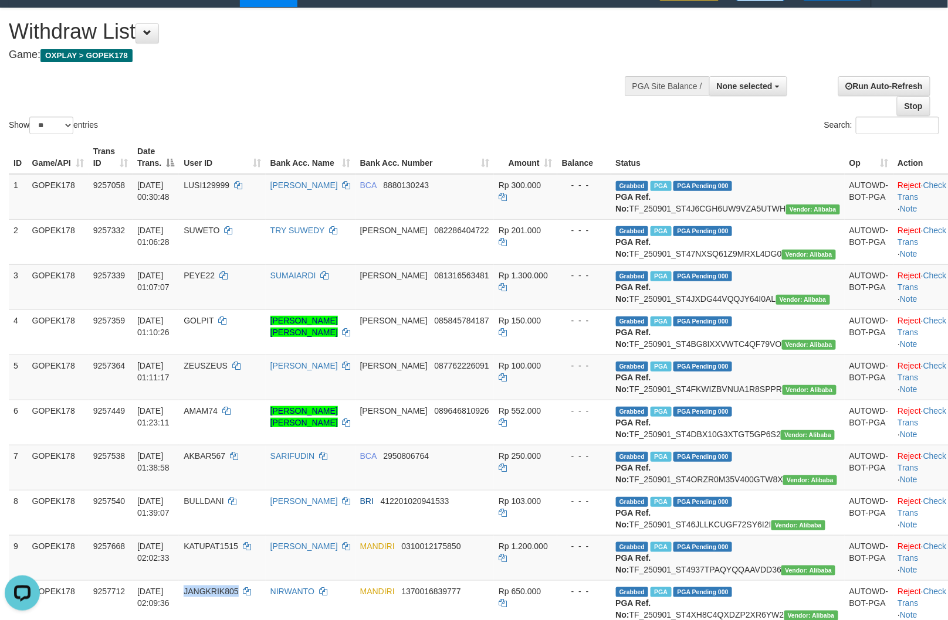
scroll to position [0, 0]
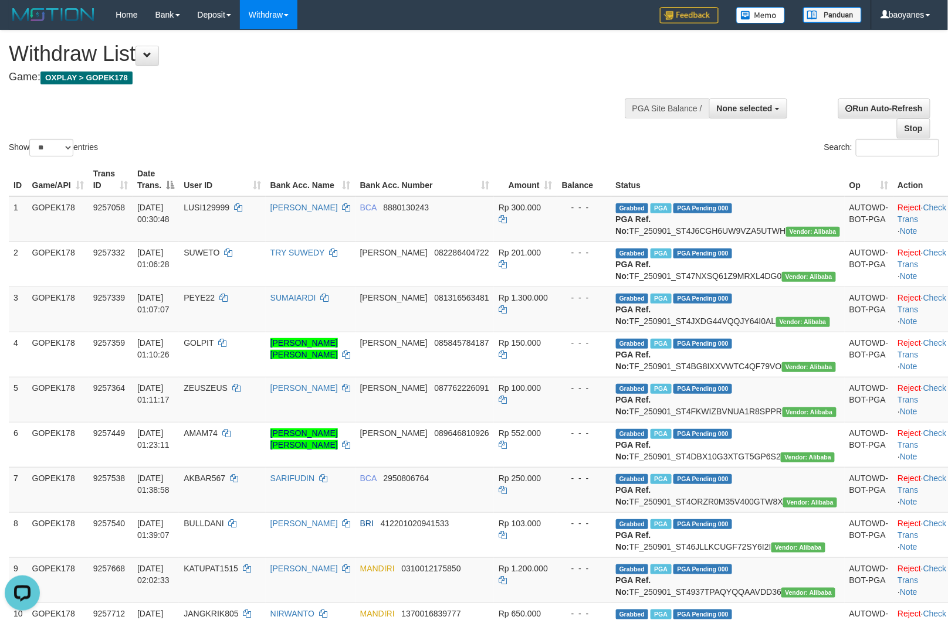
click at [393, 94] on div "Show ** ** ** *** entries Search:" at bounding box center [474, 94] width 948 height 128
